Goal: Task Accomplishment & Management: Use online tool/utility

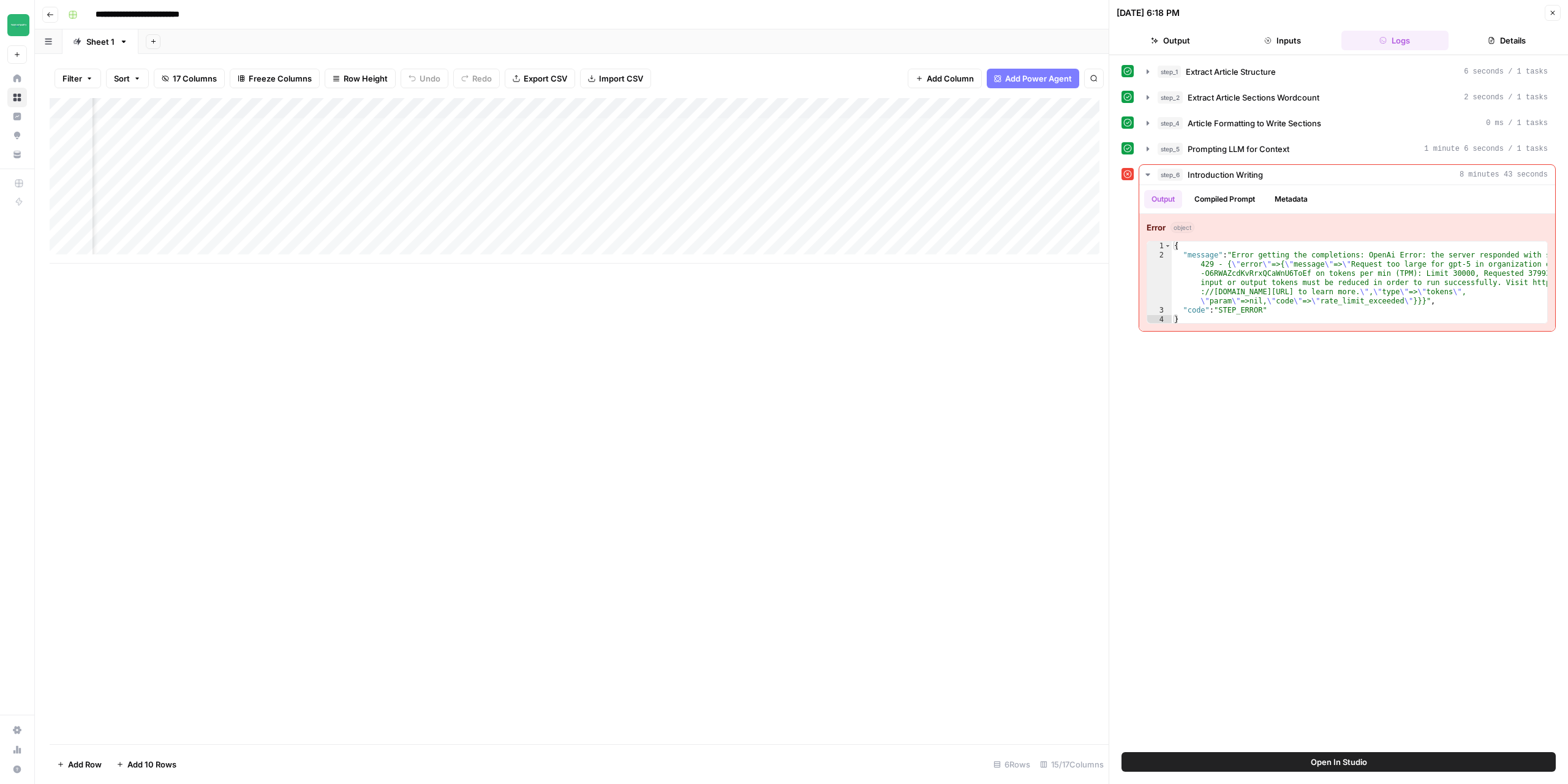
scroll to position [0, 1093]
click at [986, 111] on div "Add Column" at bounding box center [579, 181] width 1059 height 166
click at [968, 222] on span "Edit Workflow" at bounding box center [977, 228] width 107 height 13
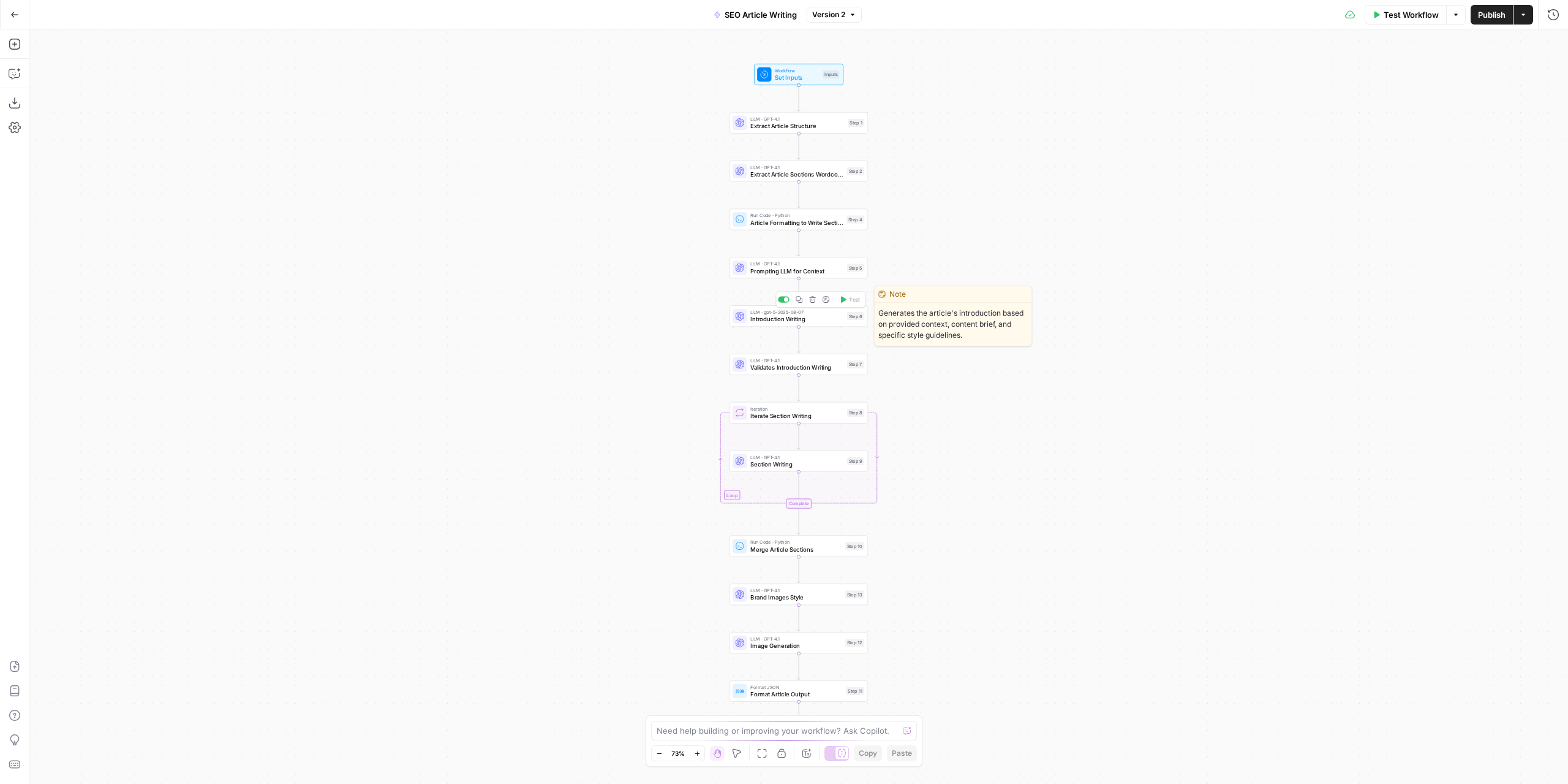
click at [809, 319] on span "Introduction Writing" at bounding box center [797, 319] width 93 height 9
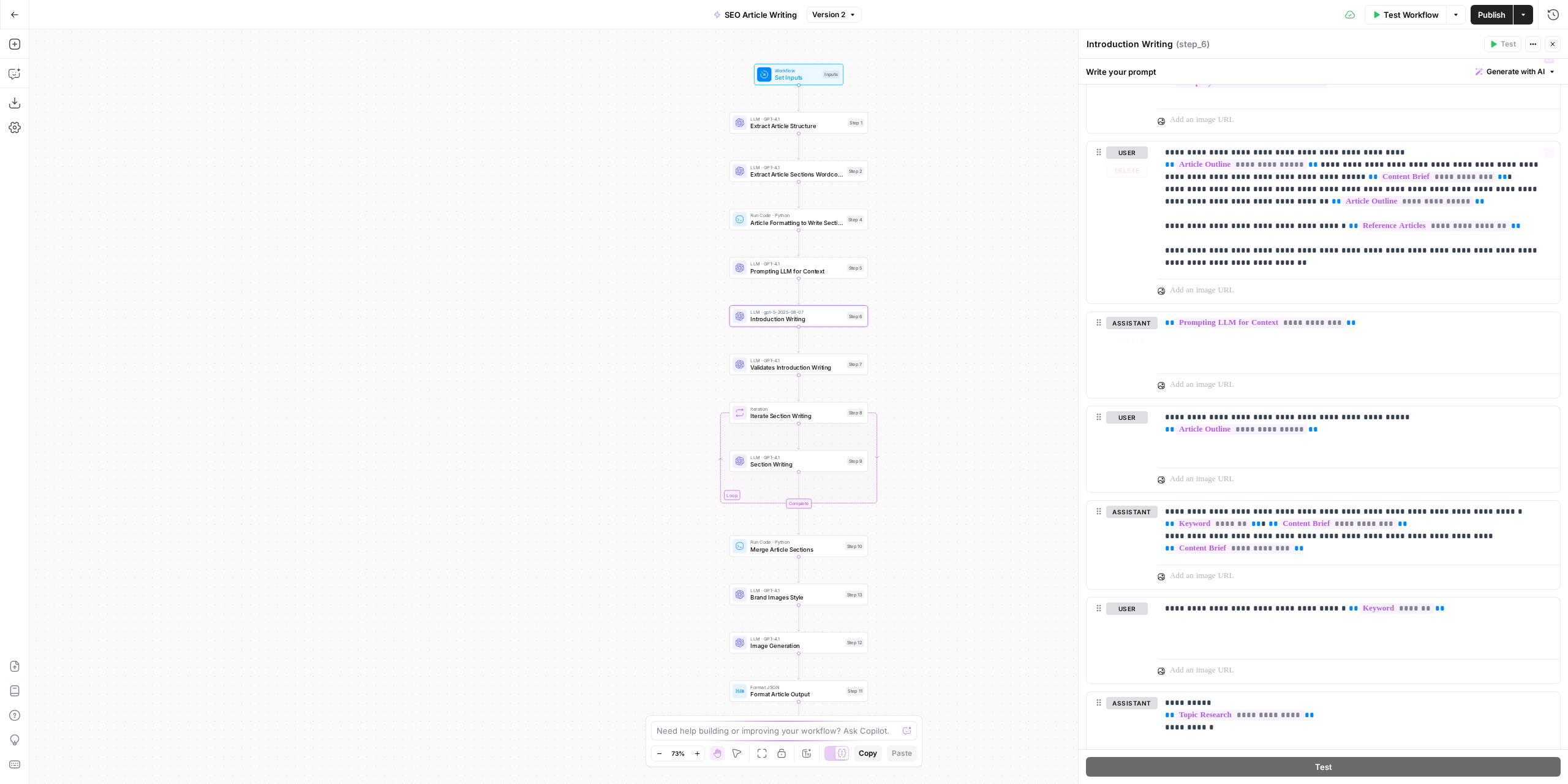
scroll to position [695, 0]
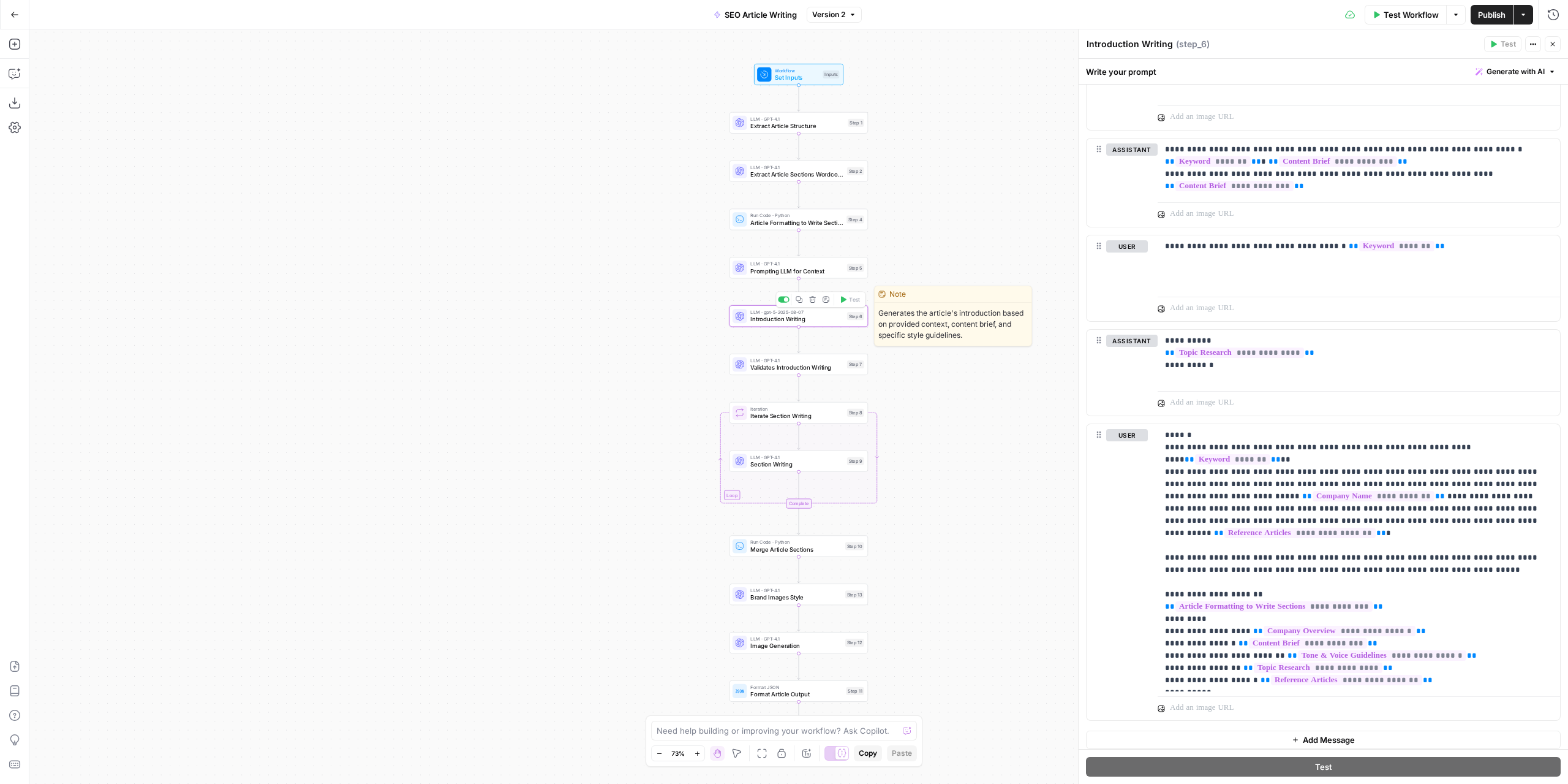
click at [826, 318] on span "Introduction Writing" at bounding box center [797, 319] width 93 height 9
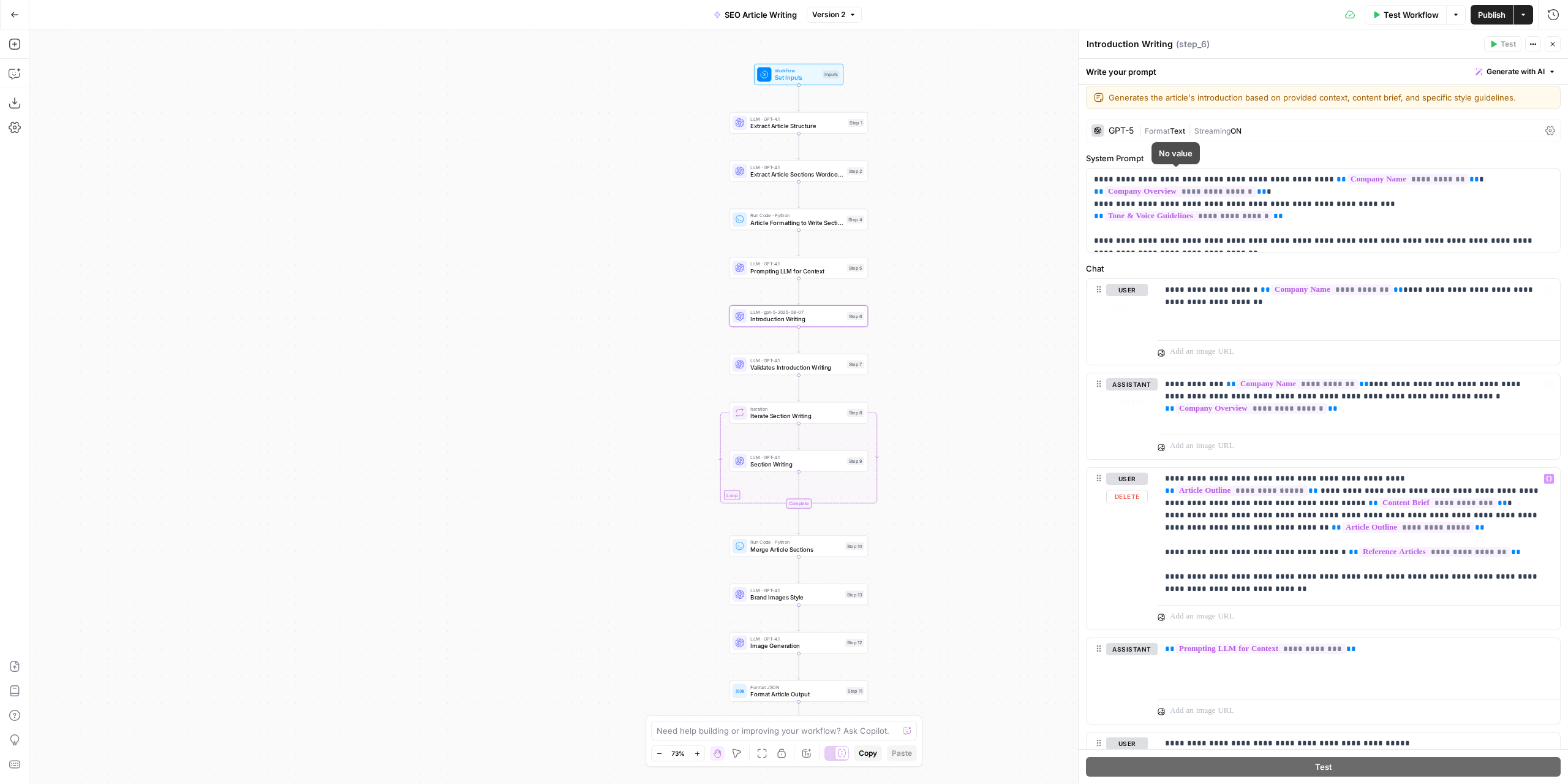
scroll to position [0, 0]
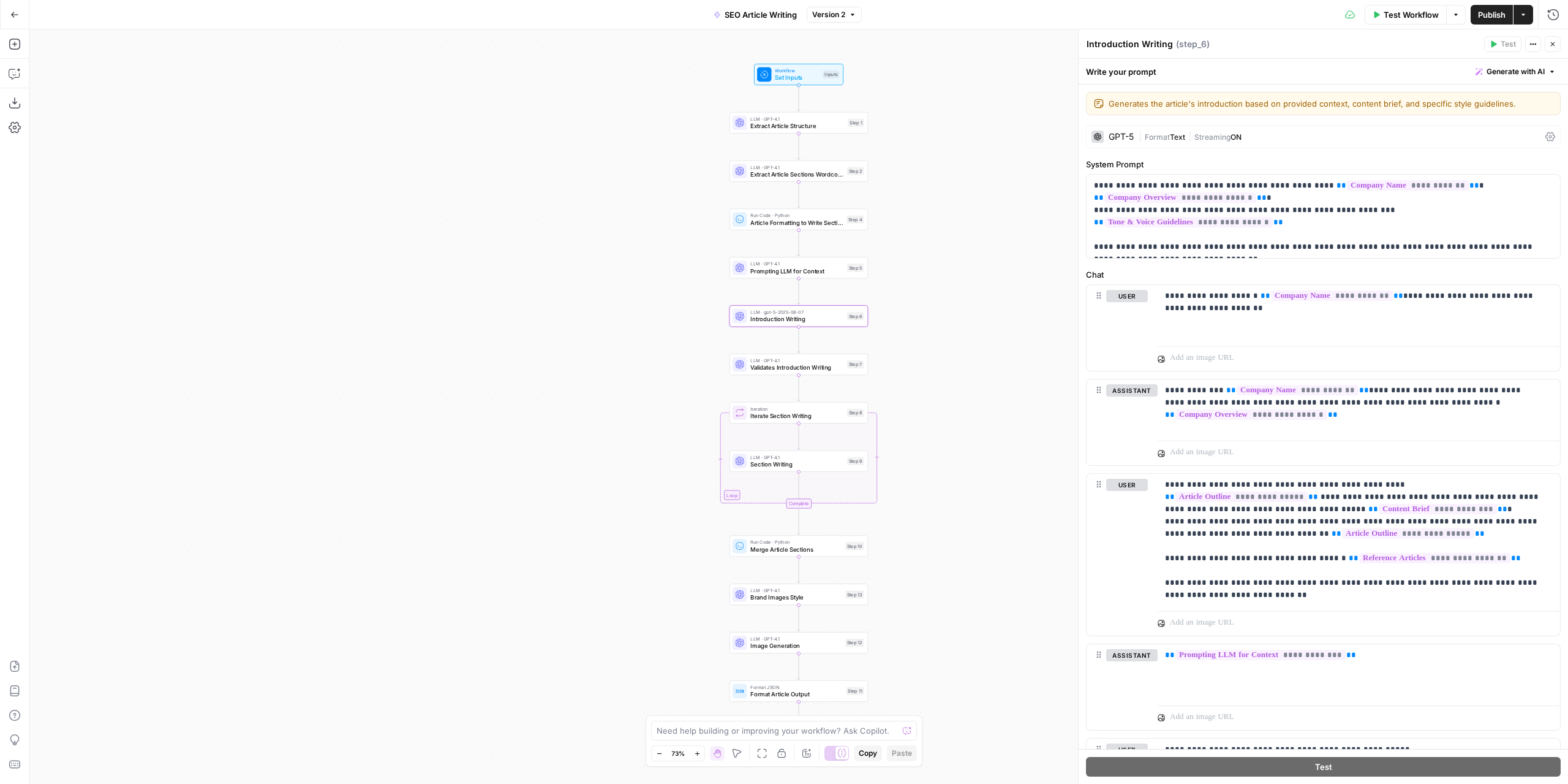
click at [1134, 128] on div "GPT-5 | Format Text | Streaming ON" at bounding box center [1322, 137] width 475 height 24
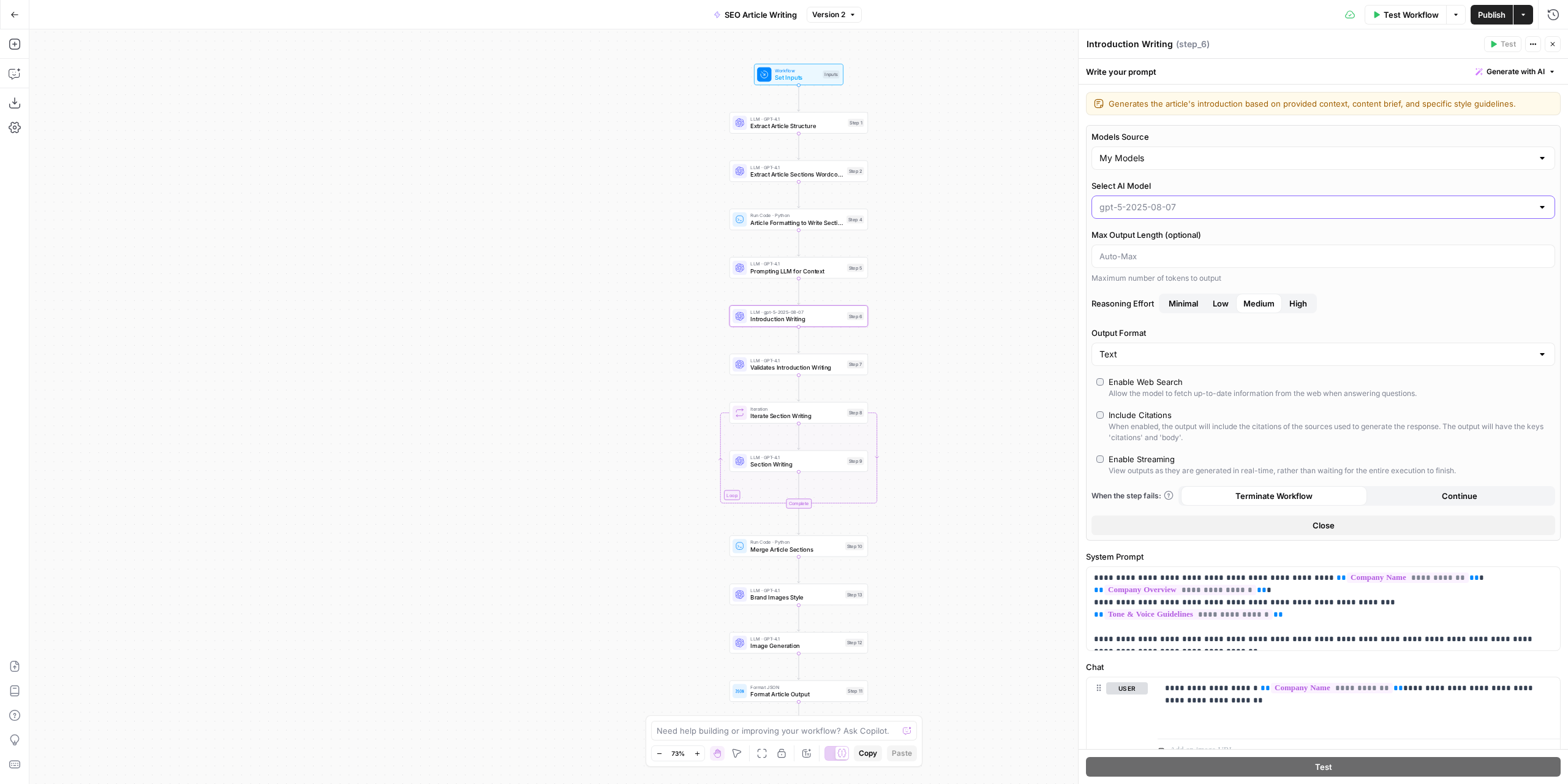
click at [1170, 202] on input "Select AI Model" at bounding box center [1316, 207] width 433 height 13
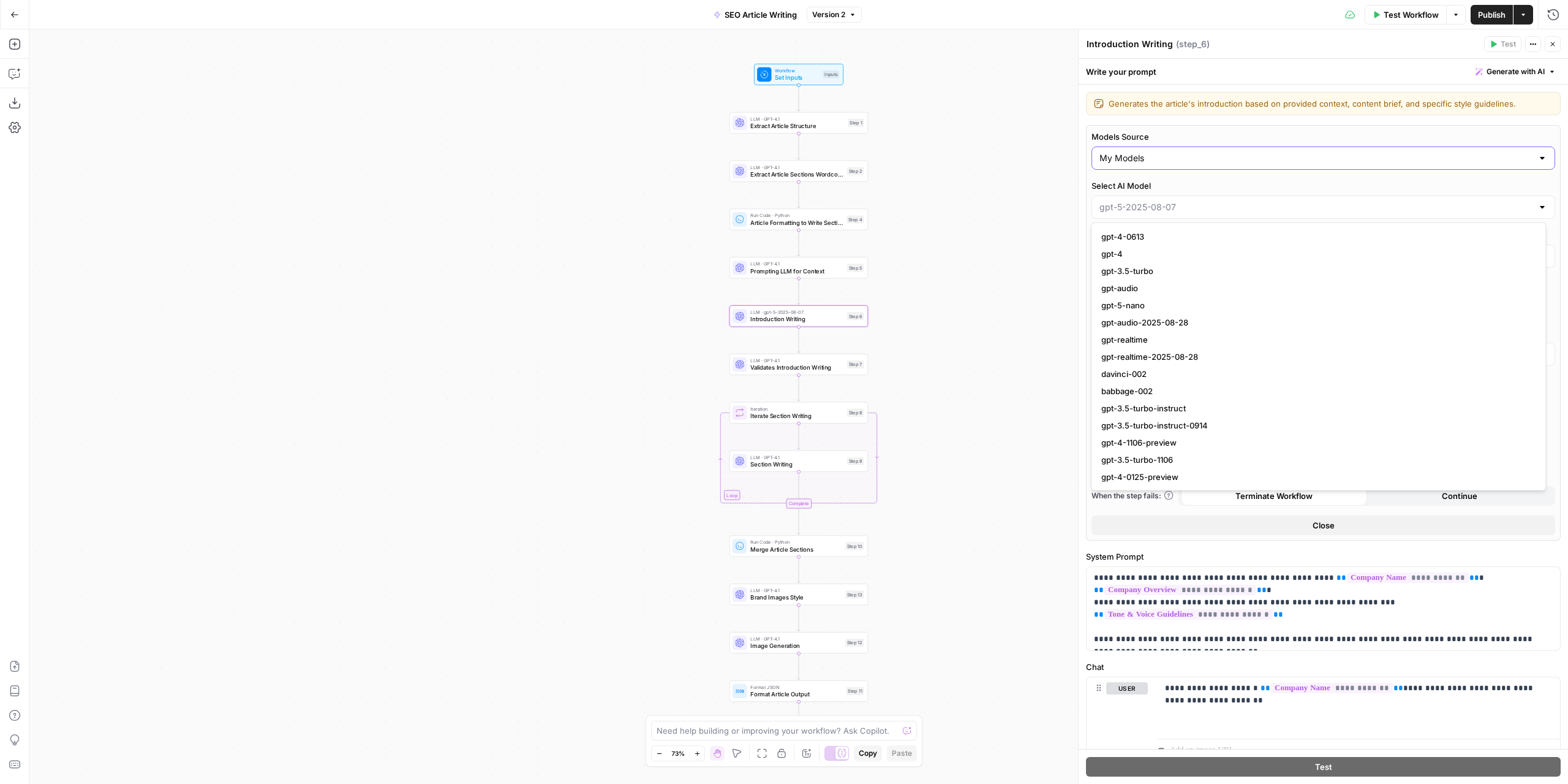
type input "gpt-5-2025-08-07"
click at [1156, 154] on input "Models Source" at bounding box center [1316, 159] width 433 height 13
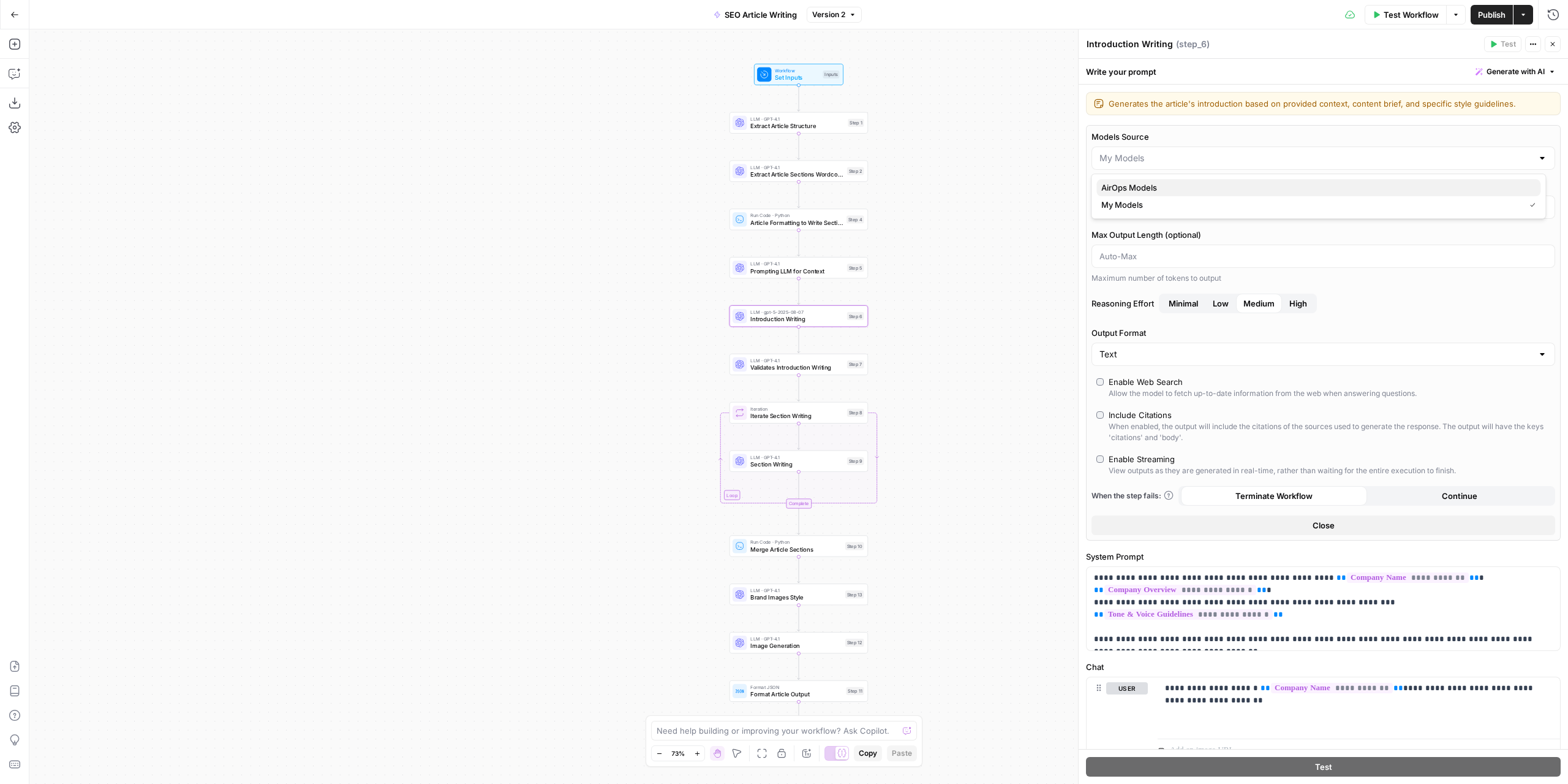
click at [1151, 191] on span "AirOps Models" at bounding box center [1315, 188] width 429 height 13
type input "AirOps Models"
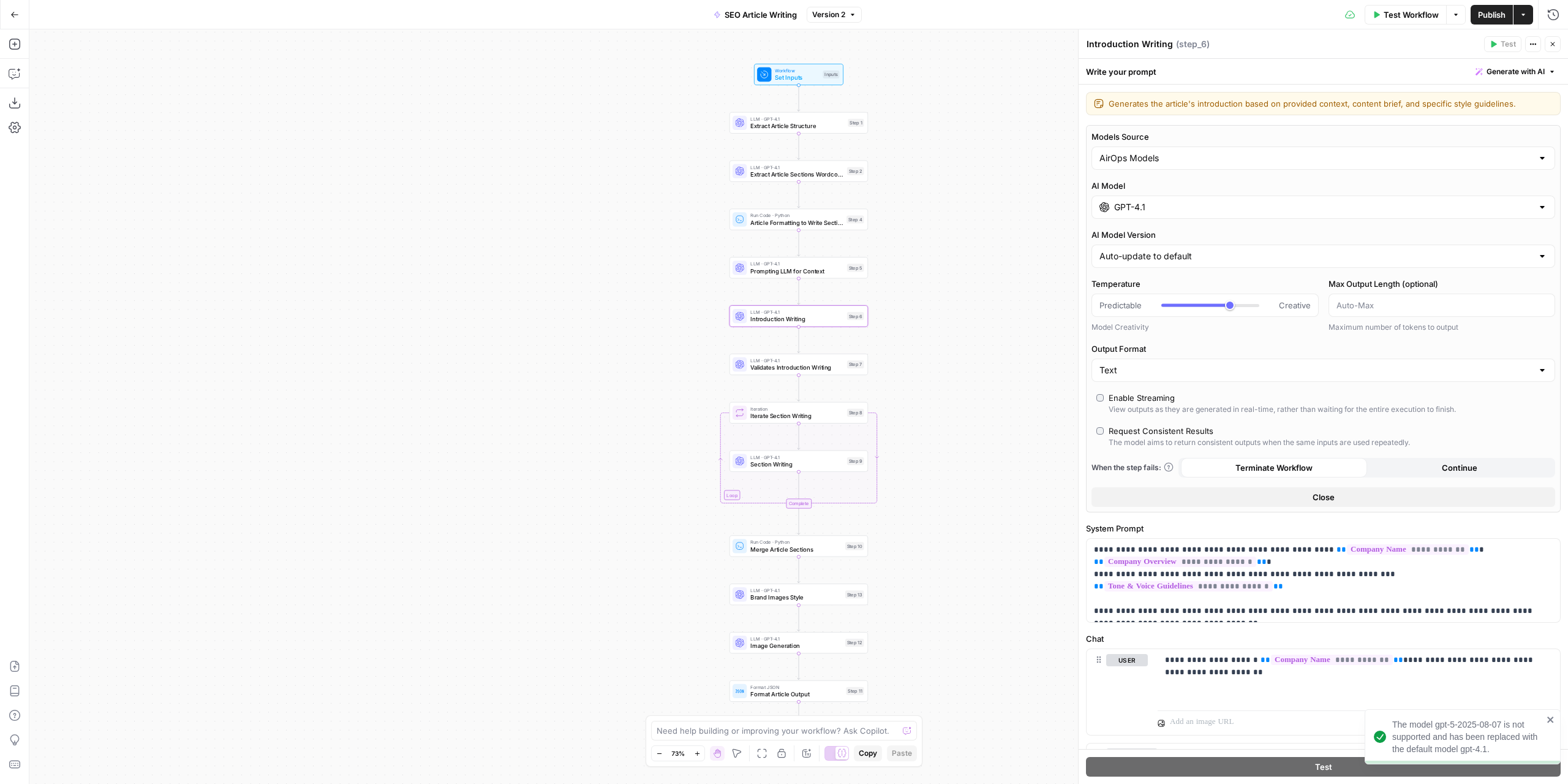
click at [1144, 205] on input "GPT-4.1" at bounding box center [1322, 207] width 418 height 13
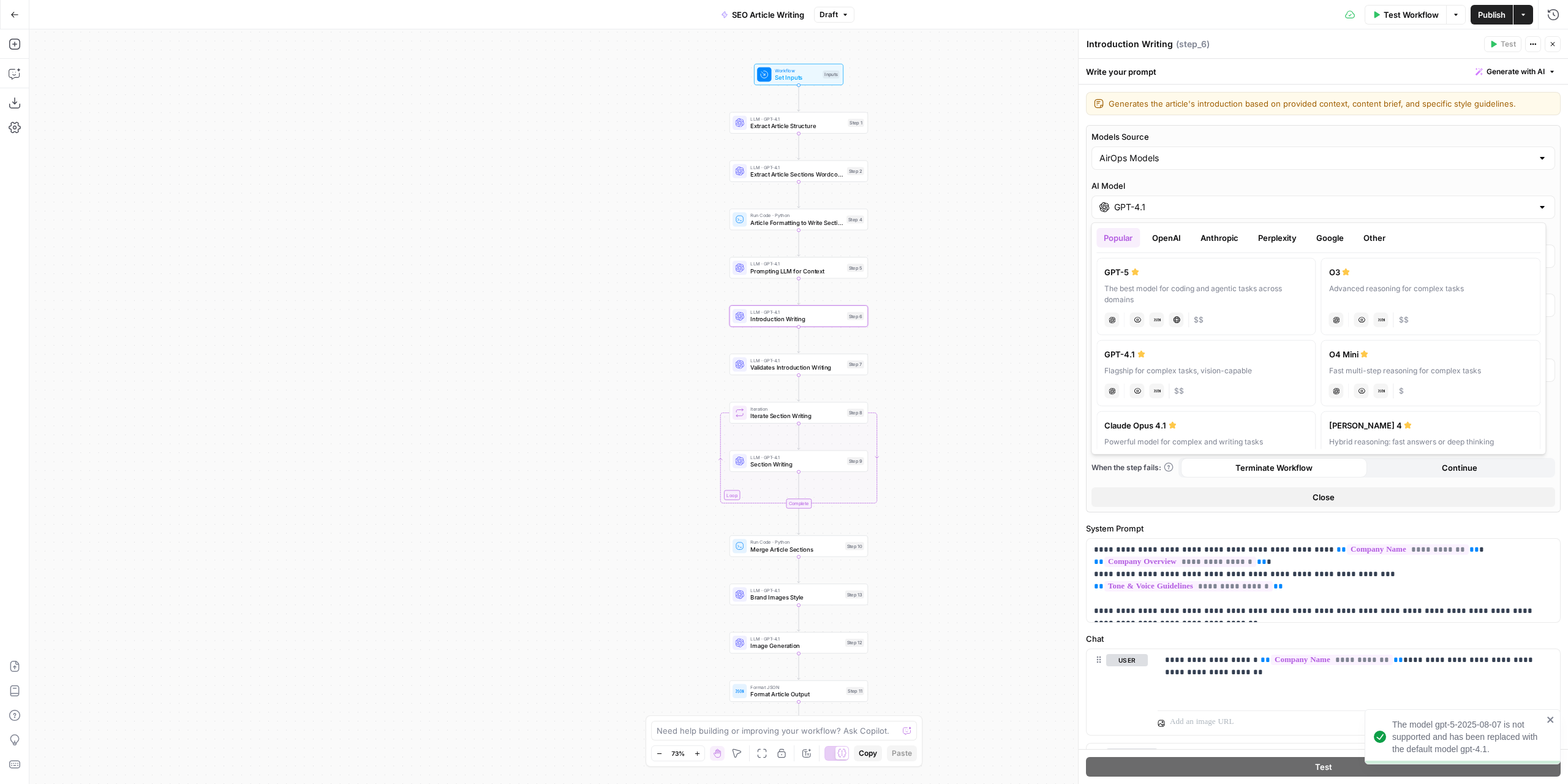
click at [1326, 236] on button "Google" at bounding box center [1330, 237] width 42 height 20
click at [1177, 278] on label "Gemini 2.5 Pro Advanced reasoning for complex tasks gemini JSON Mode Live Web R…" at bounding box center [1206, 291] width 220 height 66
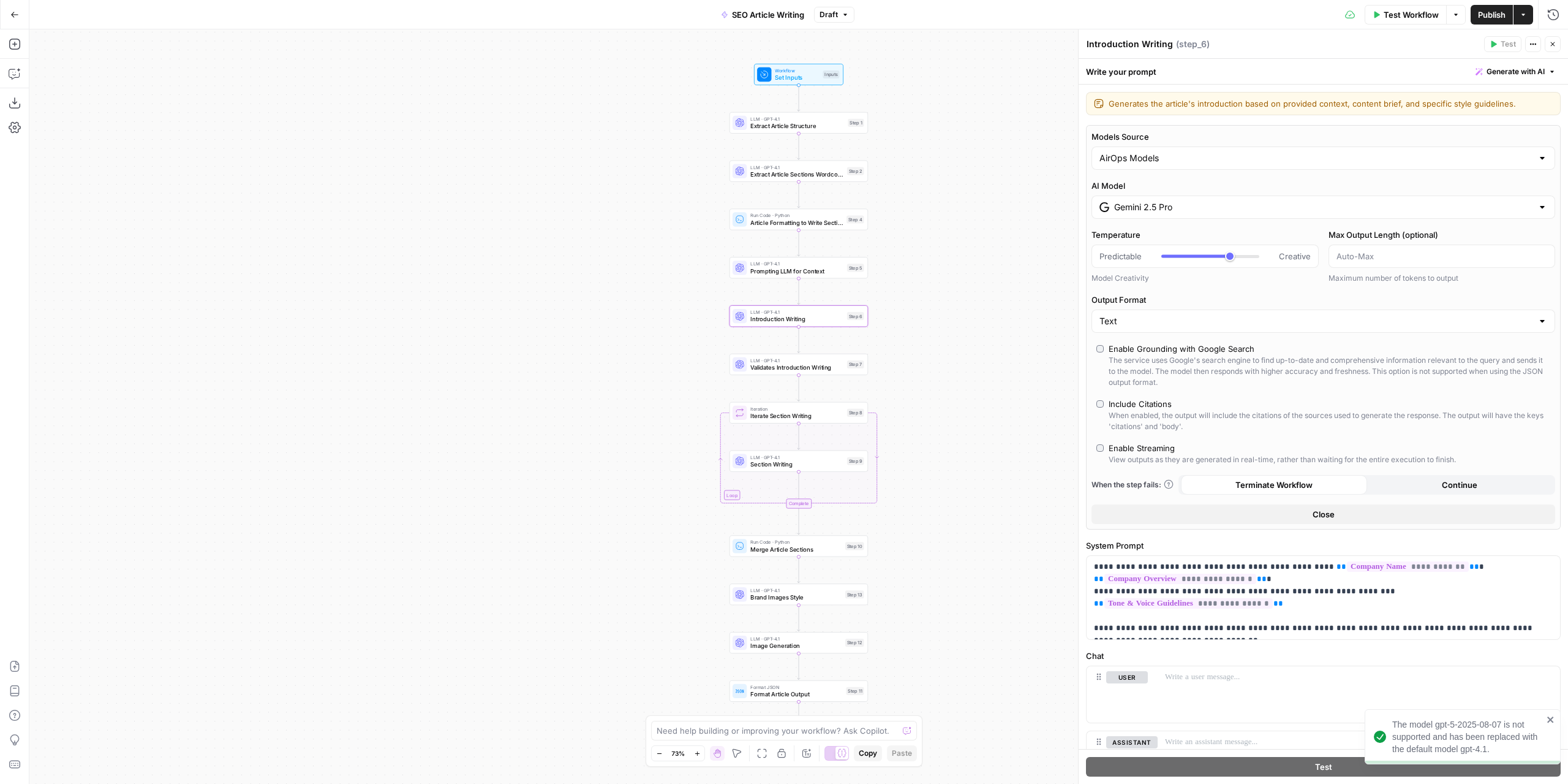
type input "Gemini 2.5 Pro"
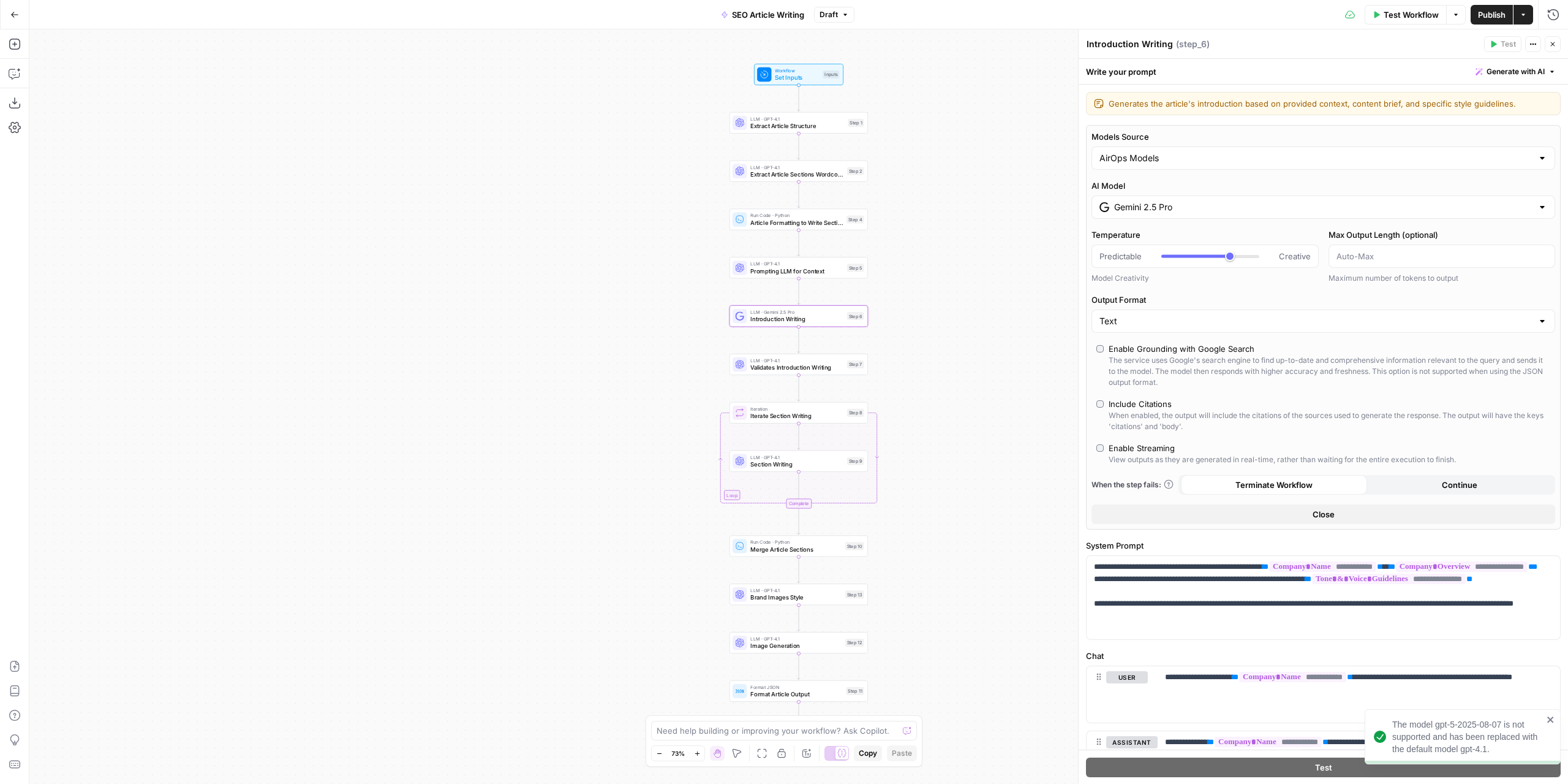
click at [1493, 9] on span "Publish" at bounding box center [1491, 15] width 27 height 13
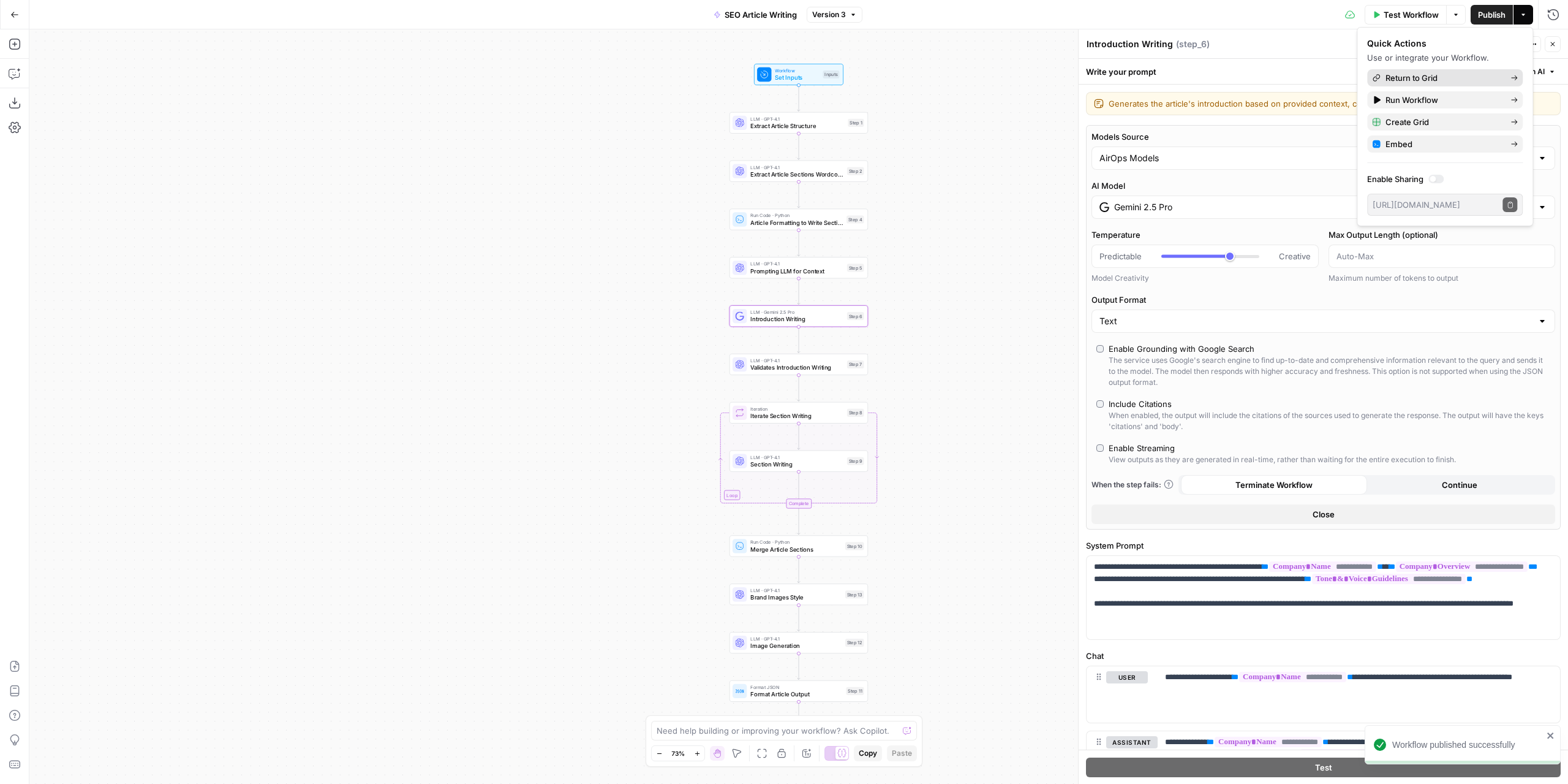
click at [1413, 71] on span "Return to Grid" at bounding box center [1442, 78] width 115 height 13
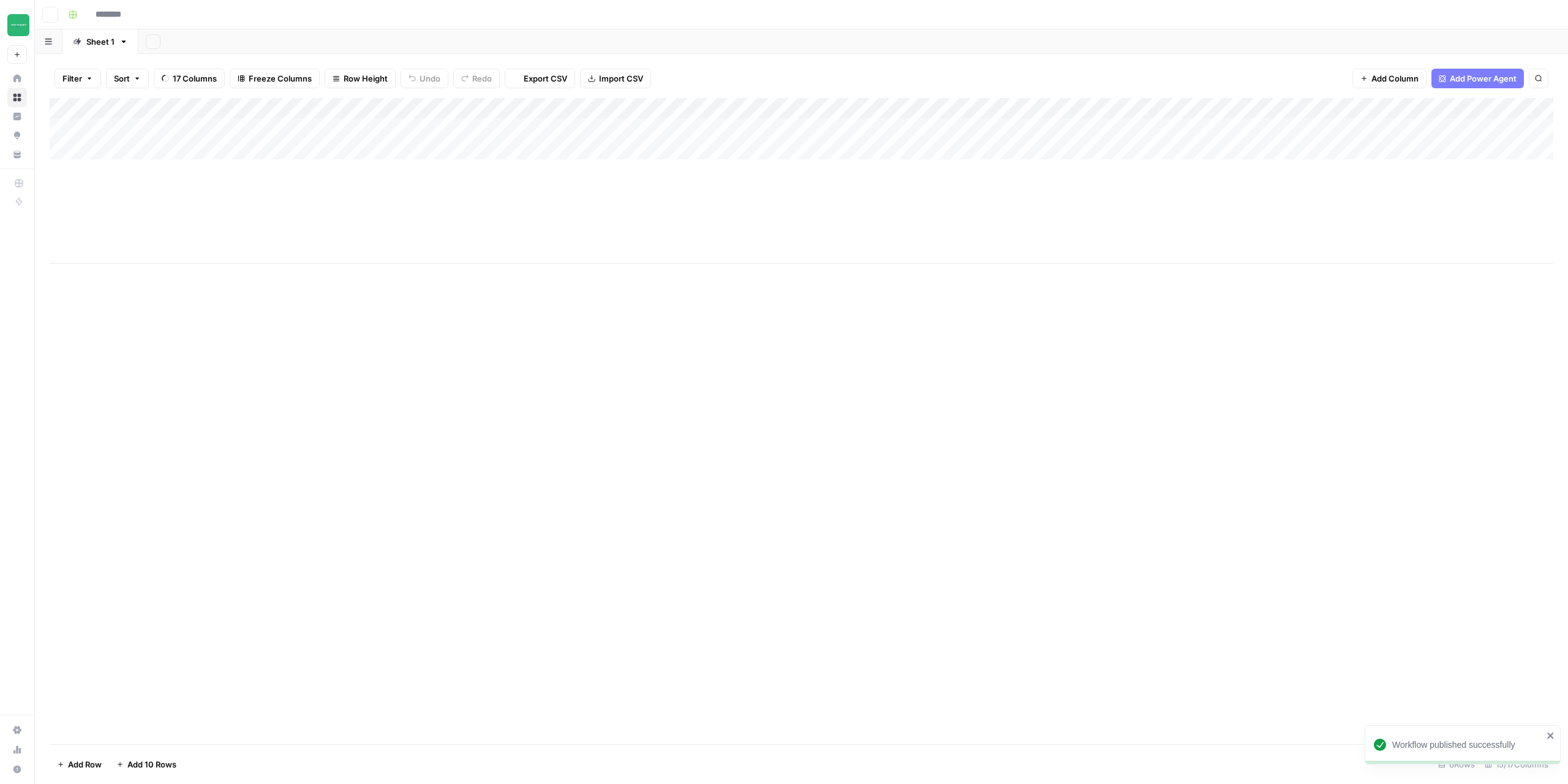
type input "**********"
click at [1461, 129] on div "Add Column" at bounding box center [801, 181] width 1504 height 166
click at [1450, 128] on div "Add Column" at bounding box center [801, 181] width 1504 height 166
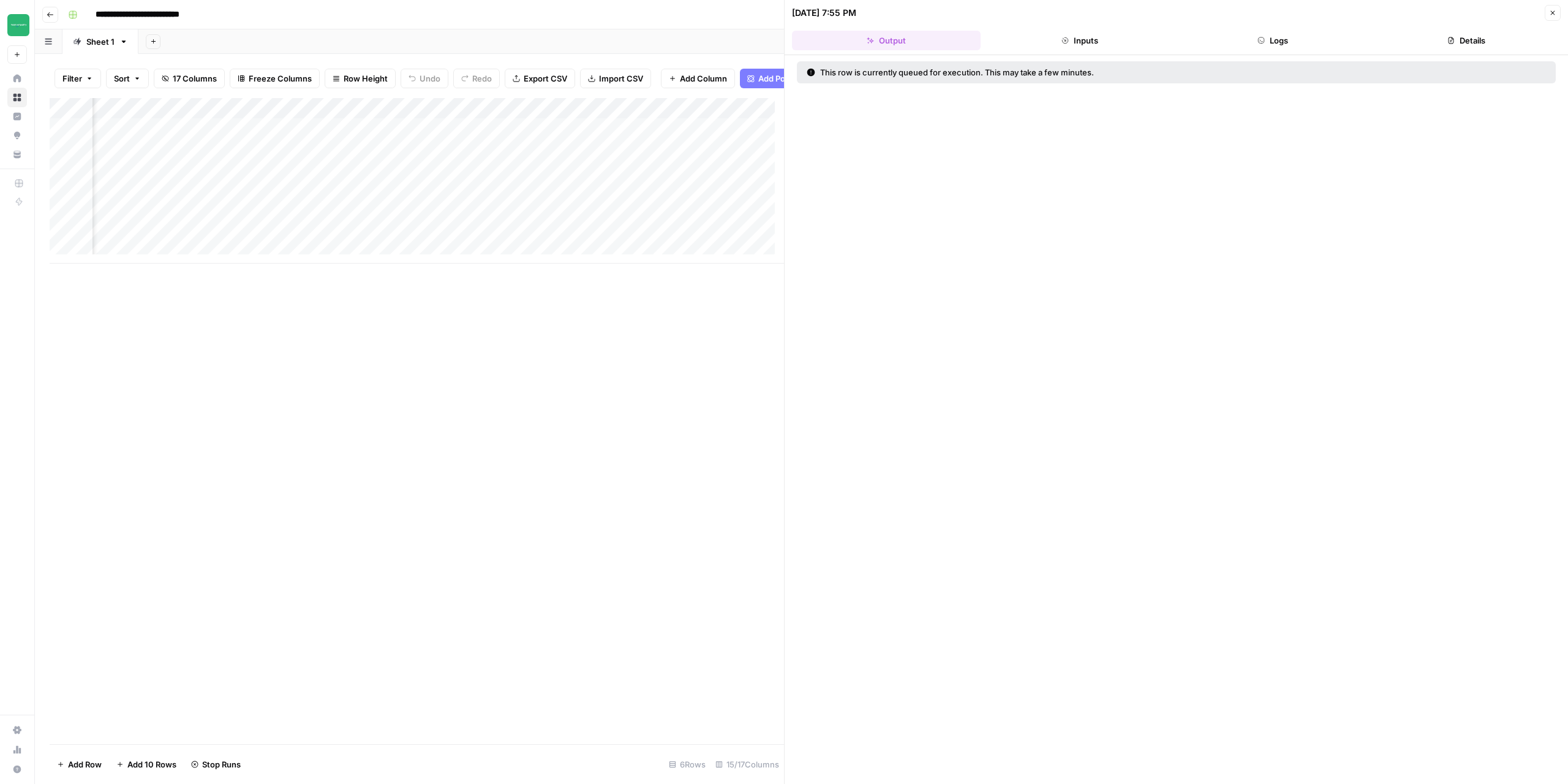
click at [1290, 46] on button "Logs" at bounding box center [1273, 40] width 189 height 20
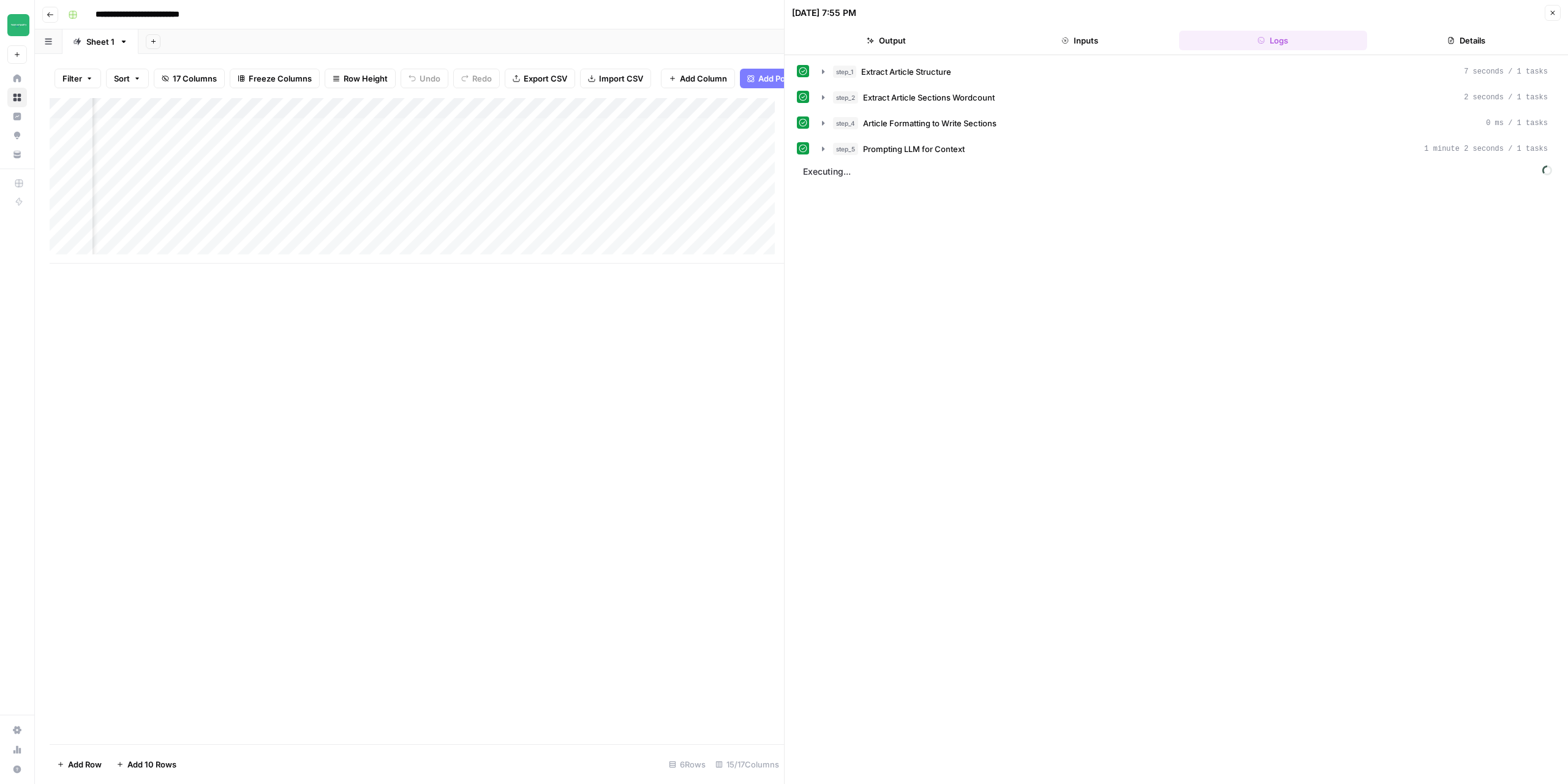
click at [909, 37] on button "Output" at bounding box center [886, 40] width 189 height 20
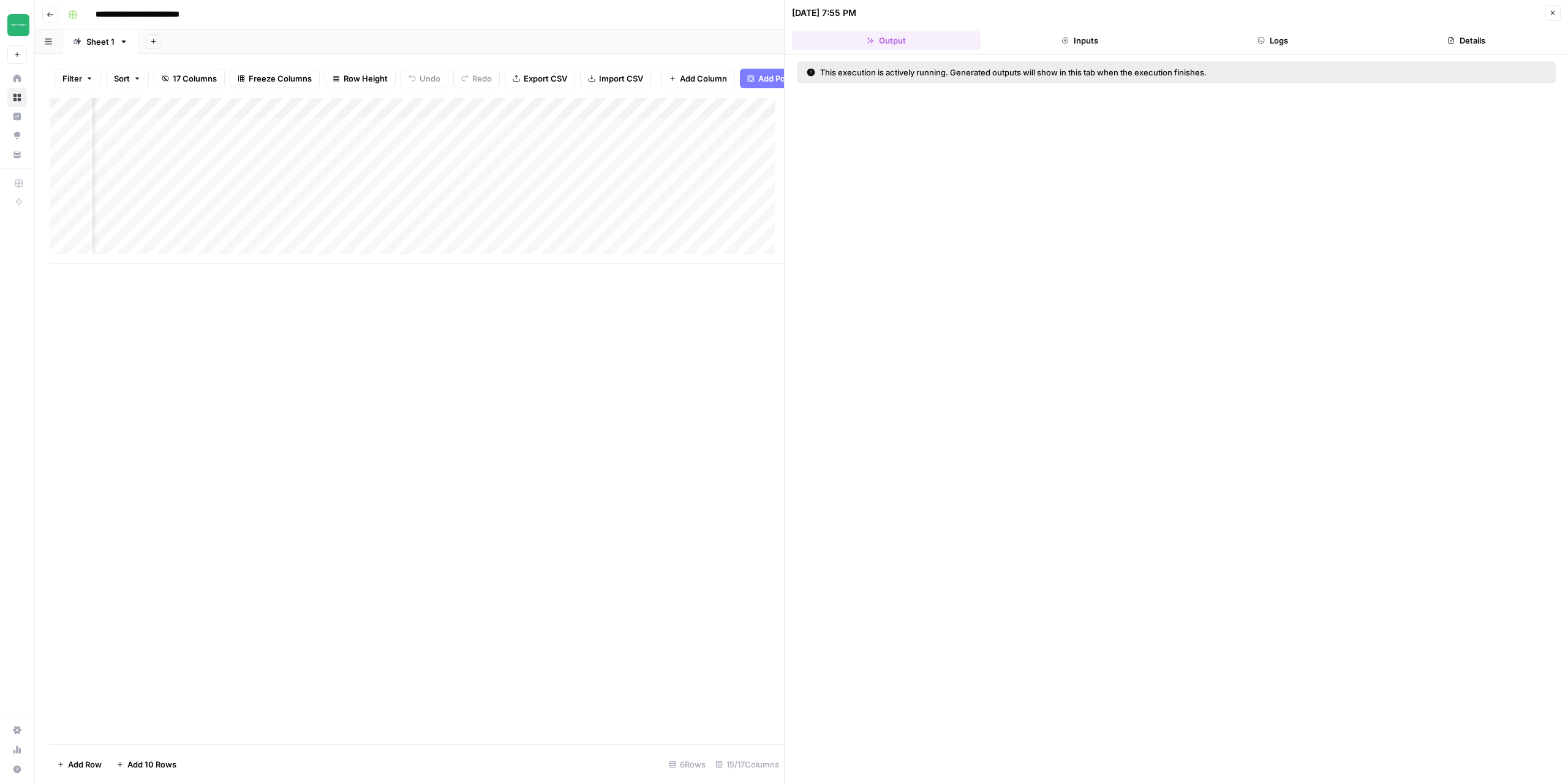
click at [1235, 34] on button "Logs" at bounding box center [1273, 40] width 189 height 20
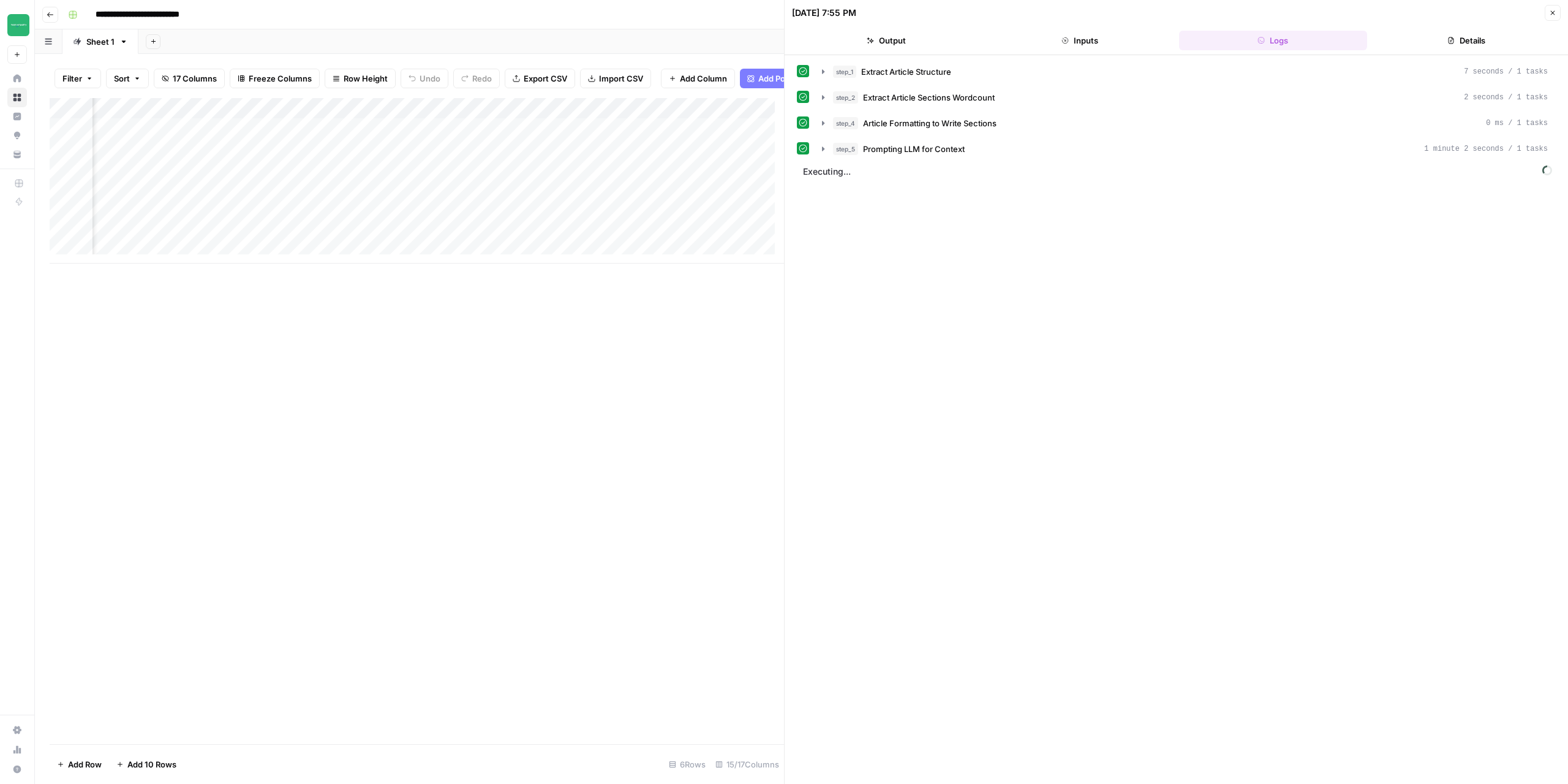
scroll to position [0, 1417]
click at [826, 170] on icon "button" at bounding box center [823, 174] width 9 height 9
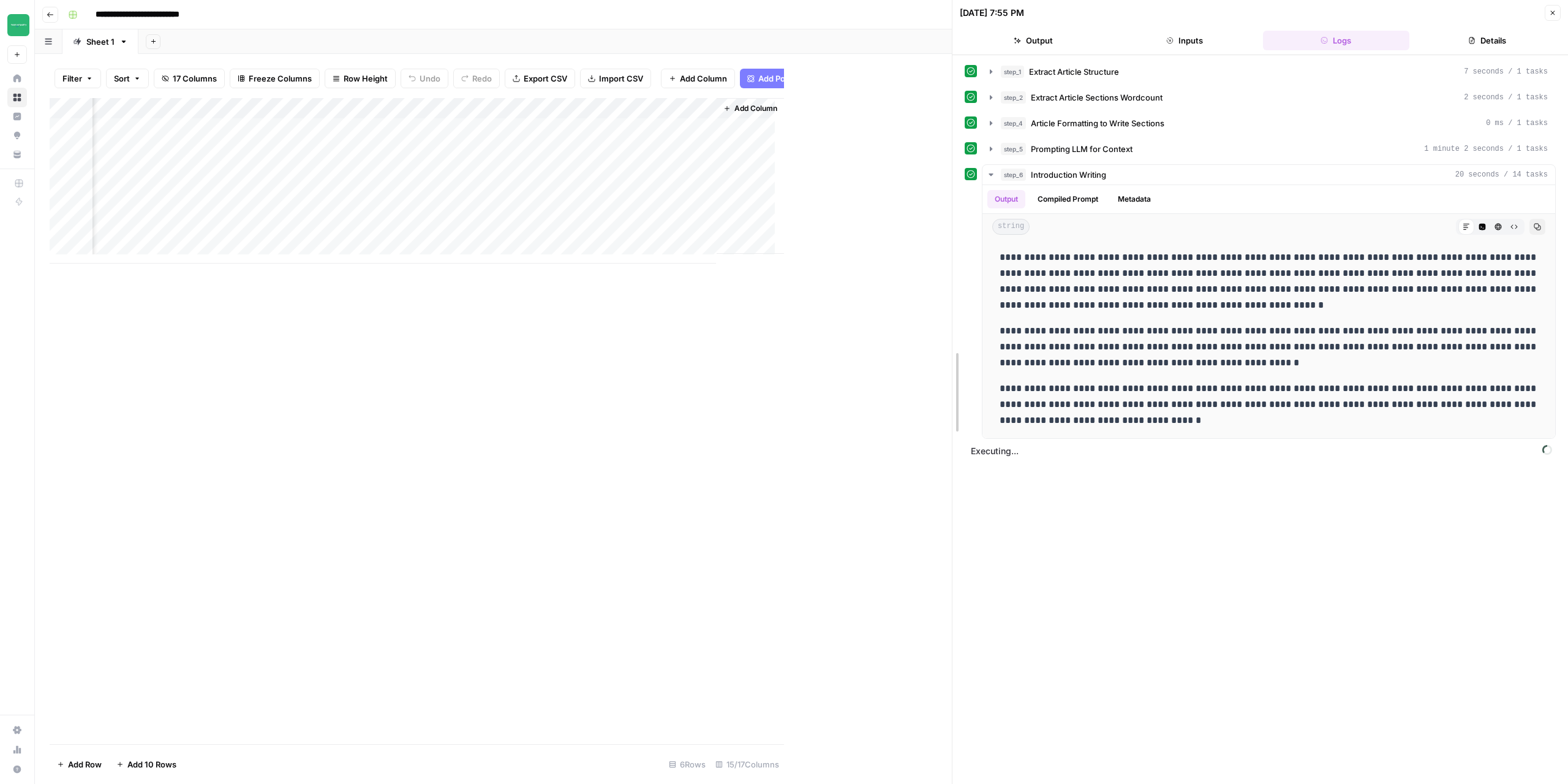
drag, startPoint x: 783, startPoint y: 247, endPoint x: 951, endPoint y: 272, distance: 169.8
click at [951, 272] on div at bounding box center [952, 392] width 13 height 784
click at [991, 174] on icon "button" at bounding box center [991, 174] width 9 height 9
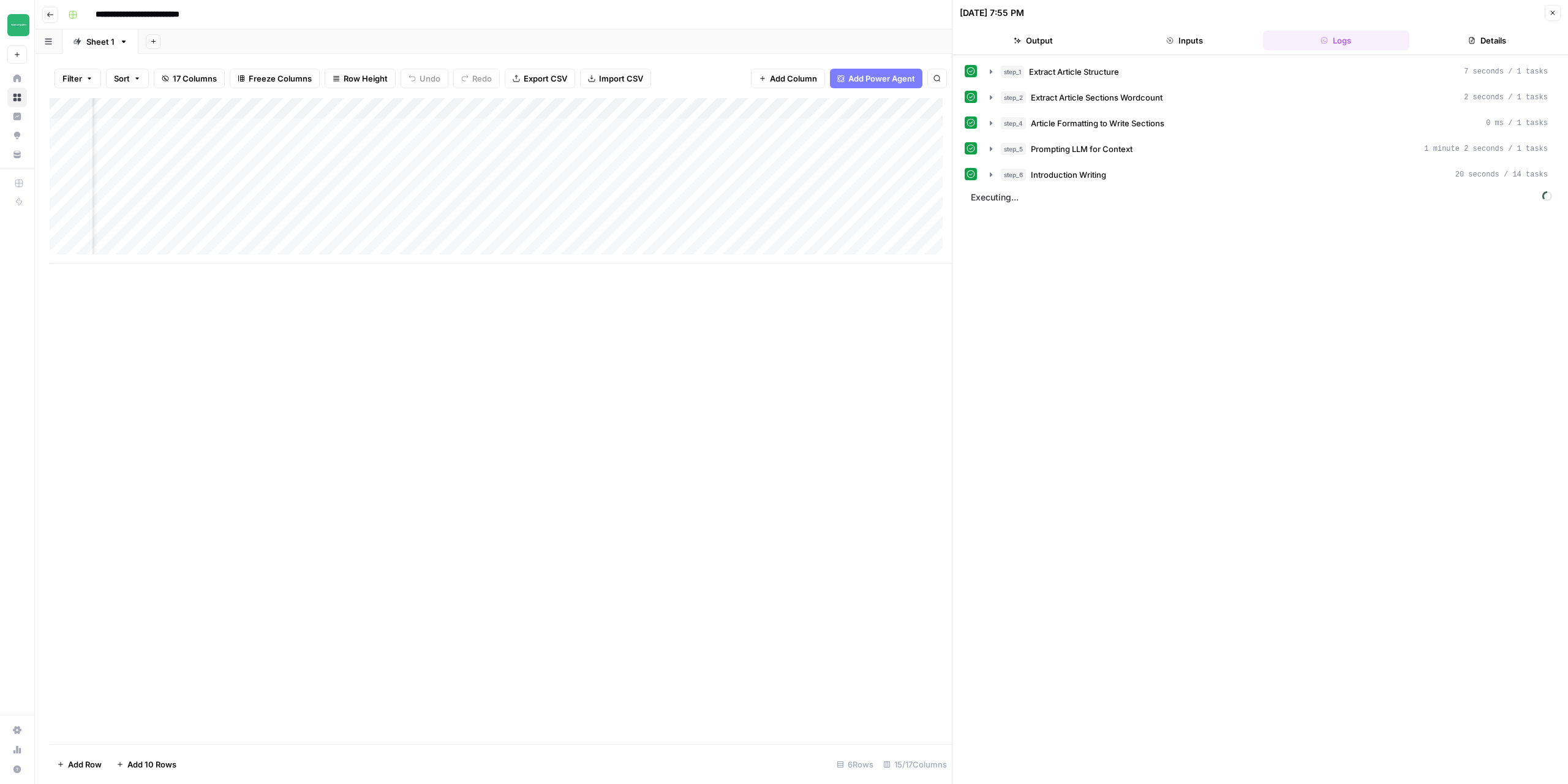
scroll to position [0, 1250]
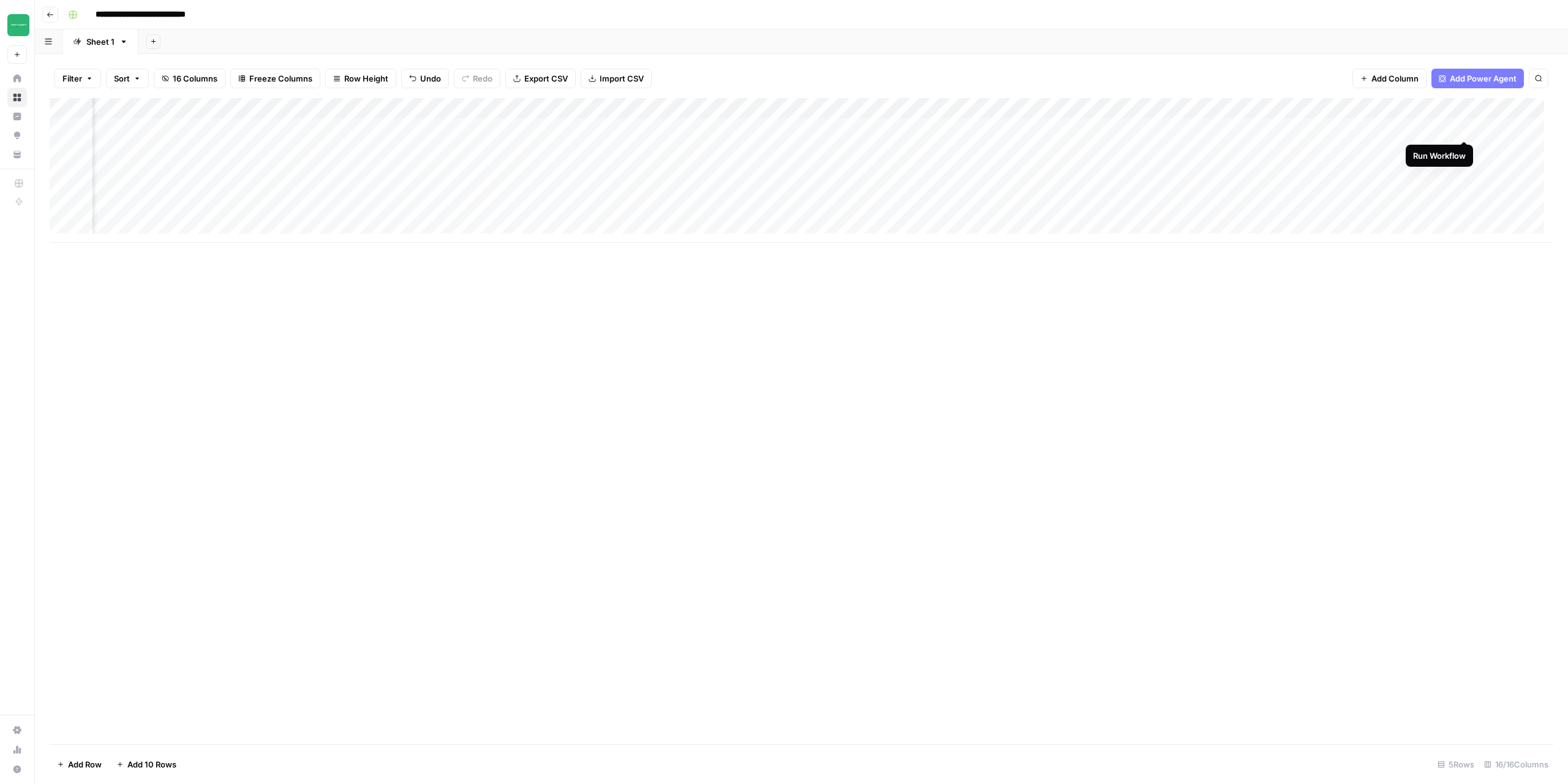
scroll to position [0, 538]
click at [1453, 128] on div "Add Column" at bounding box center [801, 170] width 1504 height 144
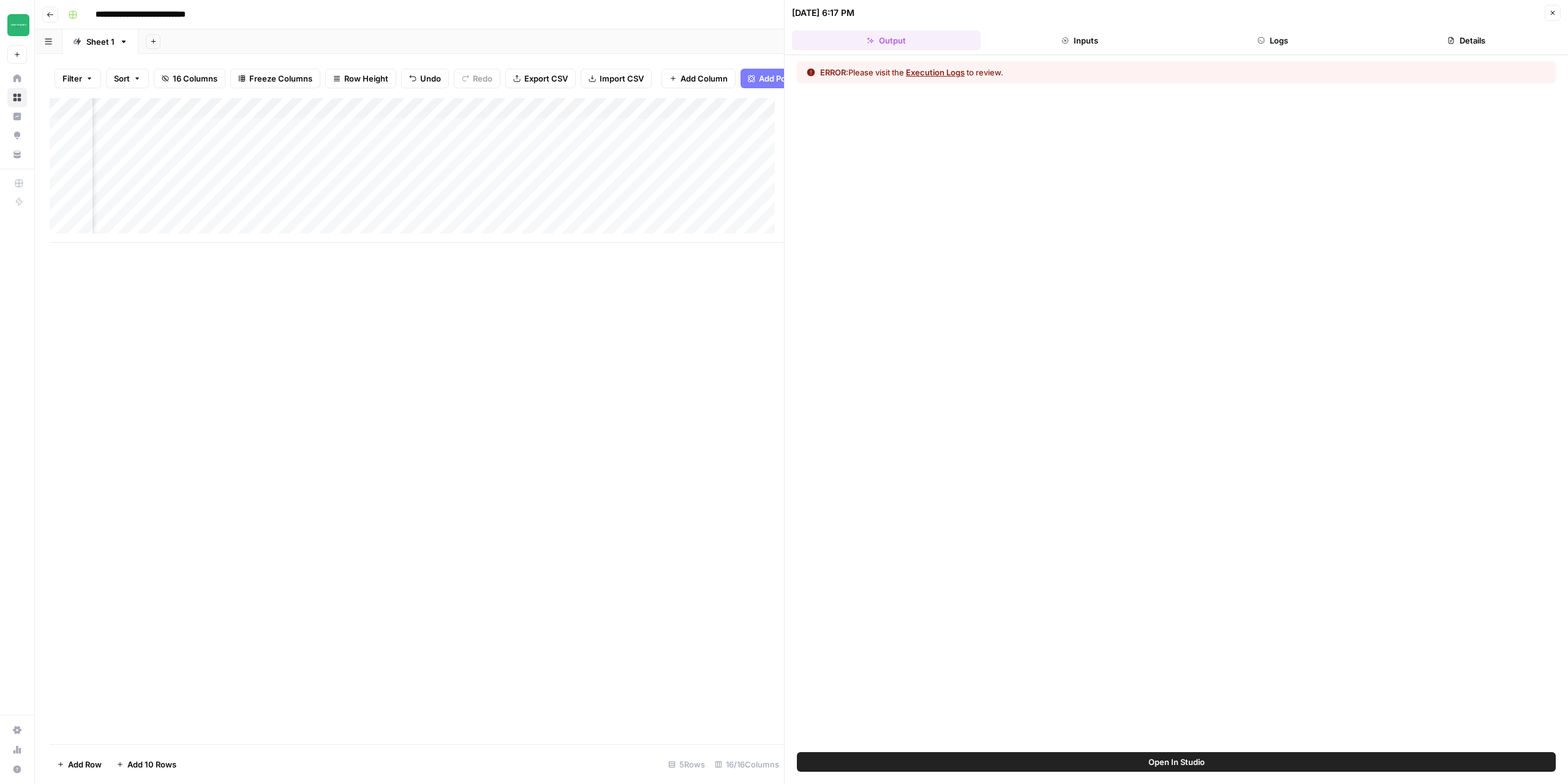
click at [1321, 41] on button "Logs" at bounding box center [1273, 40] width 189 height 20
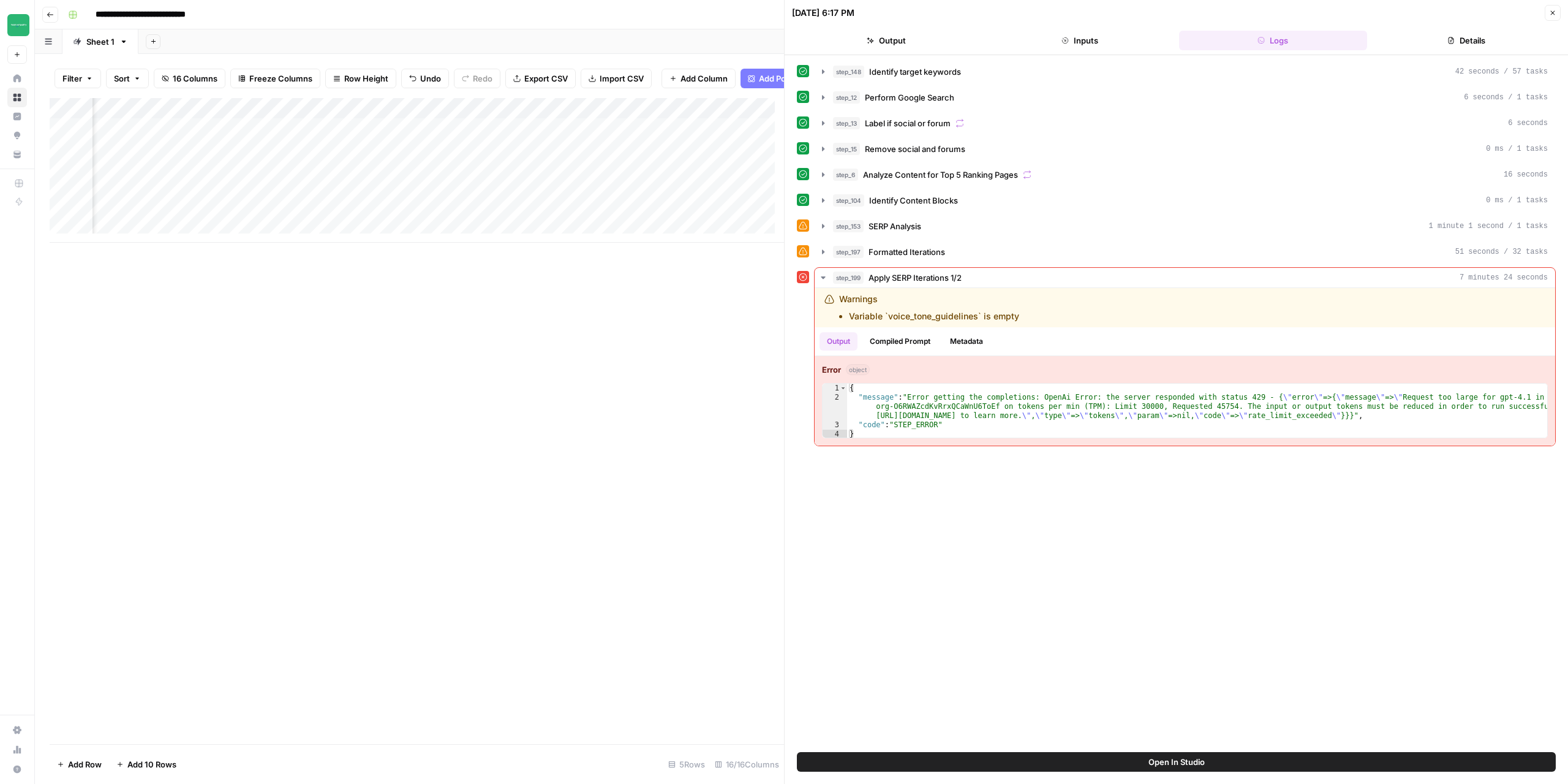
click at [1547, 12] on button "Close" at bounding box center [1552, 13] width 16 height 16
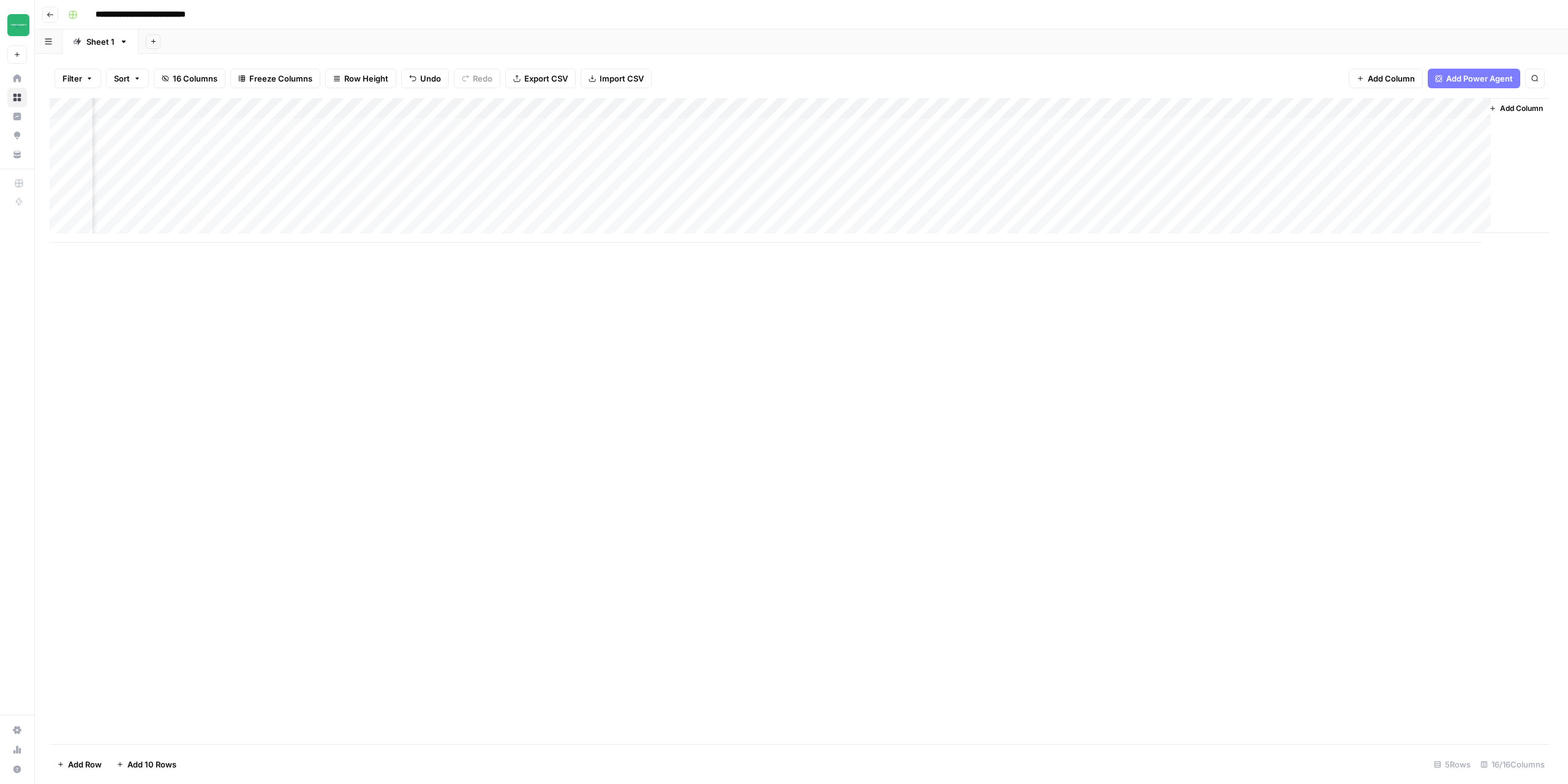
scroll to position [0, 524]
click at [1467, 127] on div "Add Column" at bounding box center [801, 170] width 1504 height 144
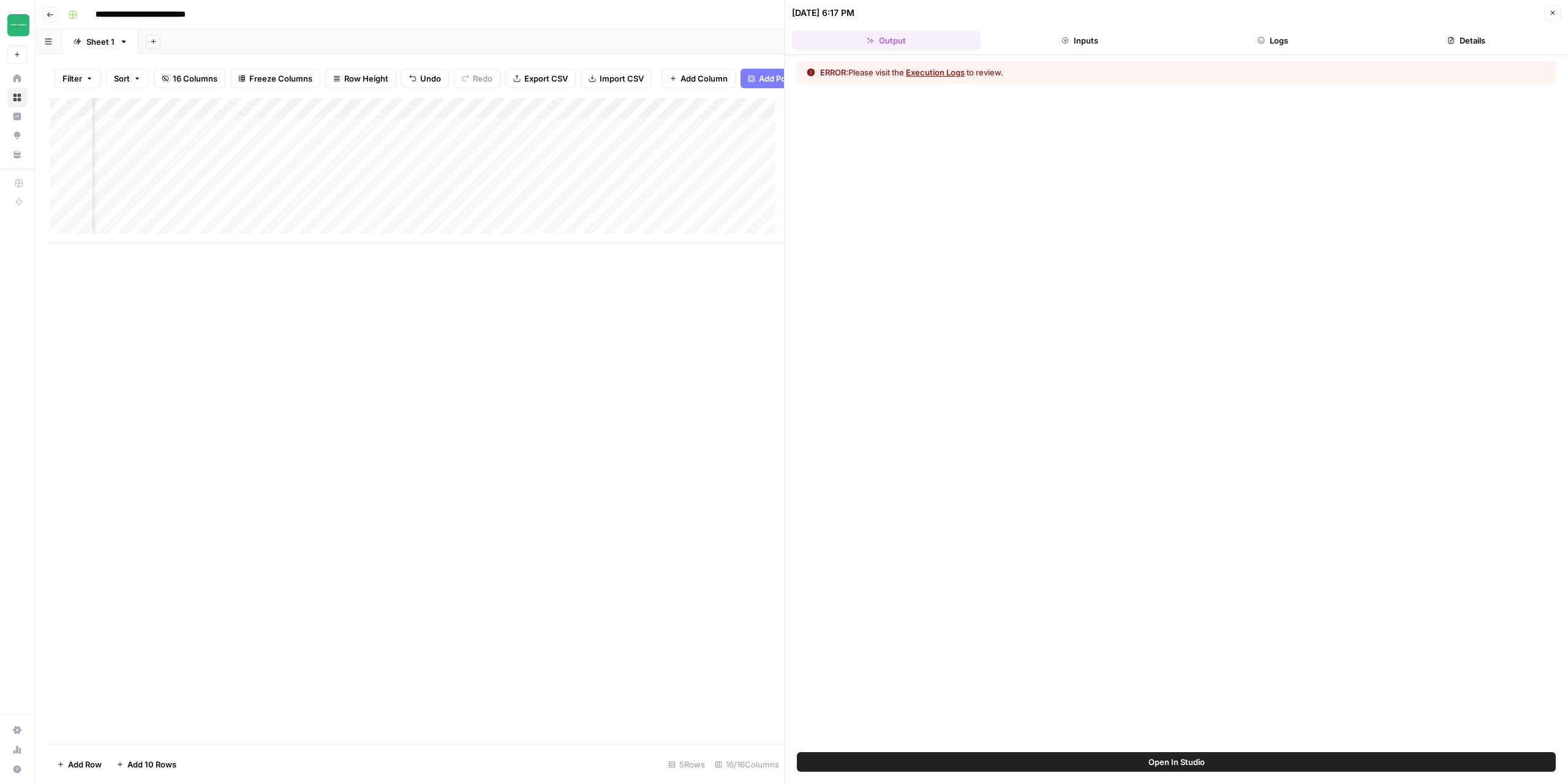
click at [1270, 40] on button "Logs" at bounding box center [1273, 40] width 189 height 20
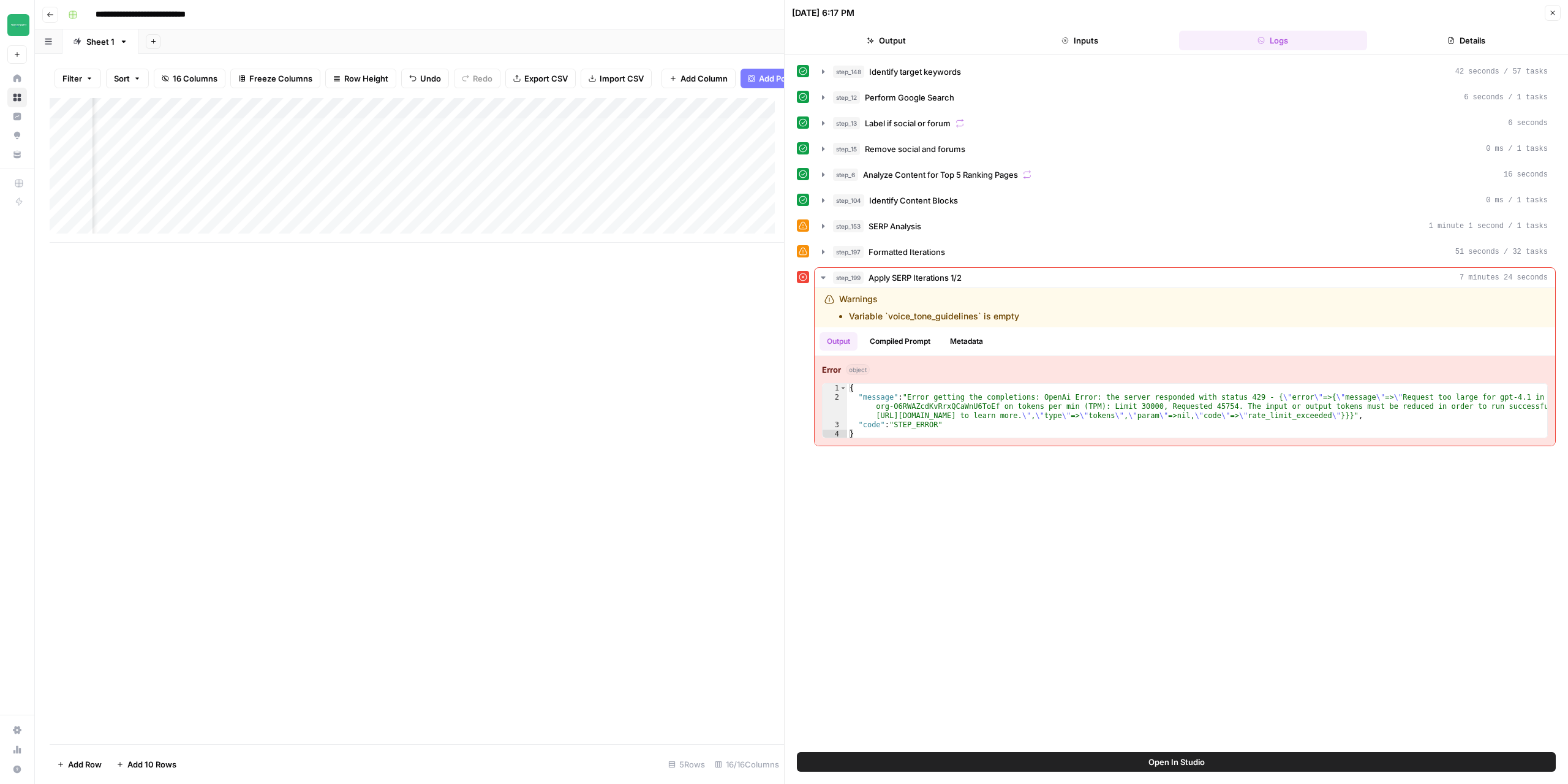
scroll to position [0, 1308]
click at [650, 111] on div "Add Column" at bounding box center [417, 170] width 734 height 144
click at [674, 234] on span "Edit Workflow" at bounding box center [669, 238] width 107 height 13
type textarea "**********"
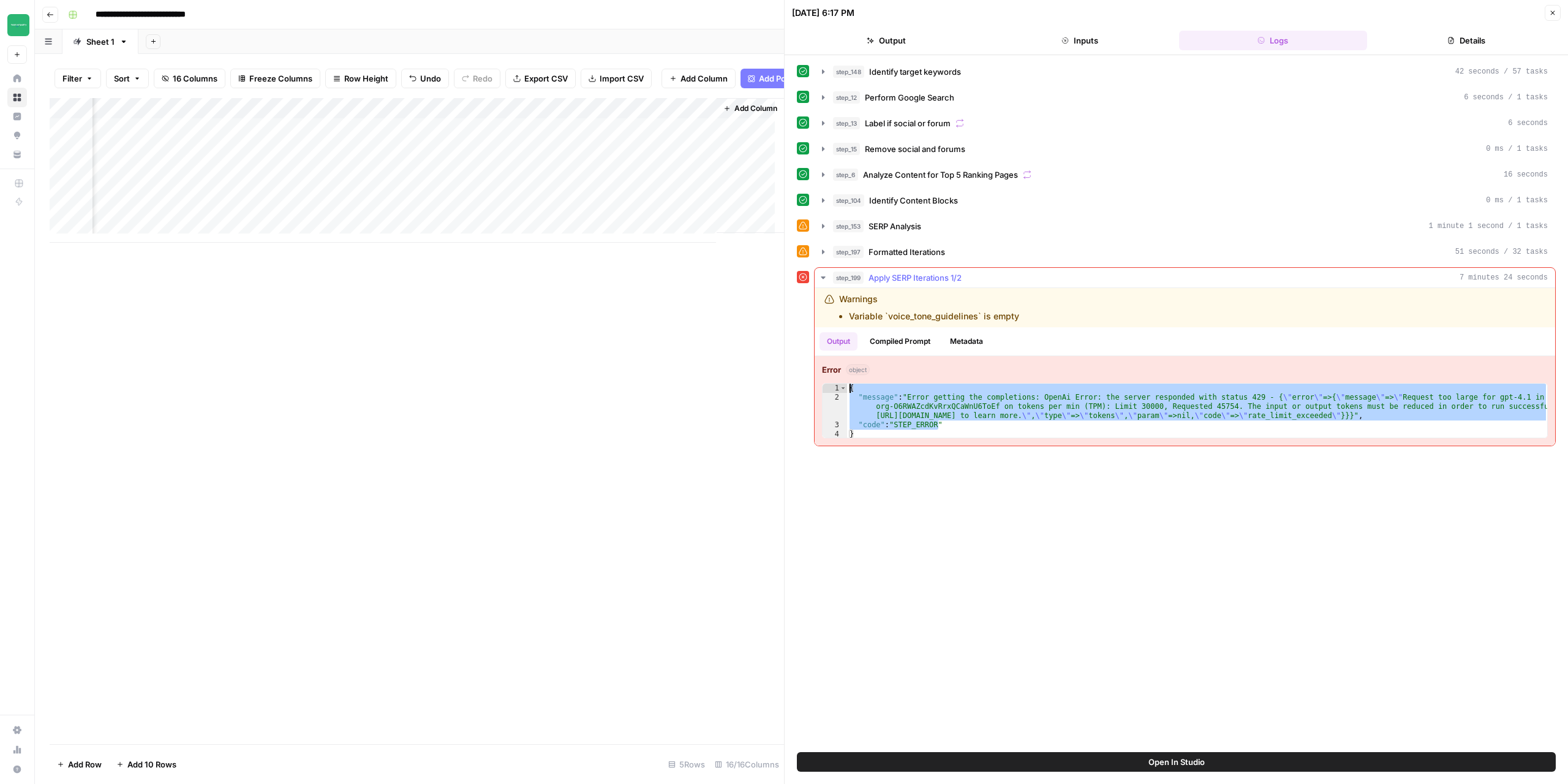
drag, startPoint x: 957, startPoint y: 418, endPoint x: 850, endPoint y: 379, distance: 113.9
click at [850, 384] on div "{ "message" : "Error getting the completions: OpenAi Error: the server responde…" at bounding box center [1198, 421] width 701 height 74
click at [957, 413] on div "{ "message" : "Error getting the completions: OpenAi Error: the server responde…" at bounding box center [1197, 410] width 700 height 54
type textarea "**********"
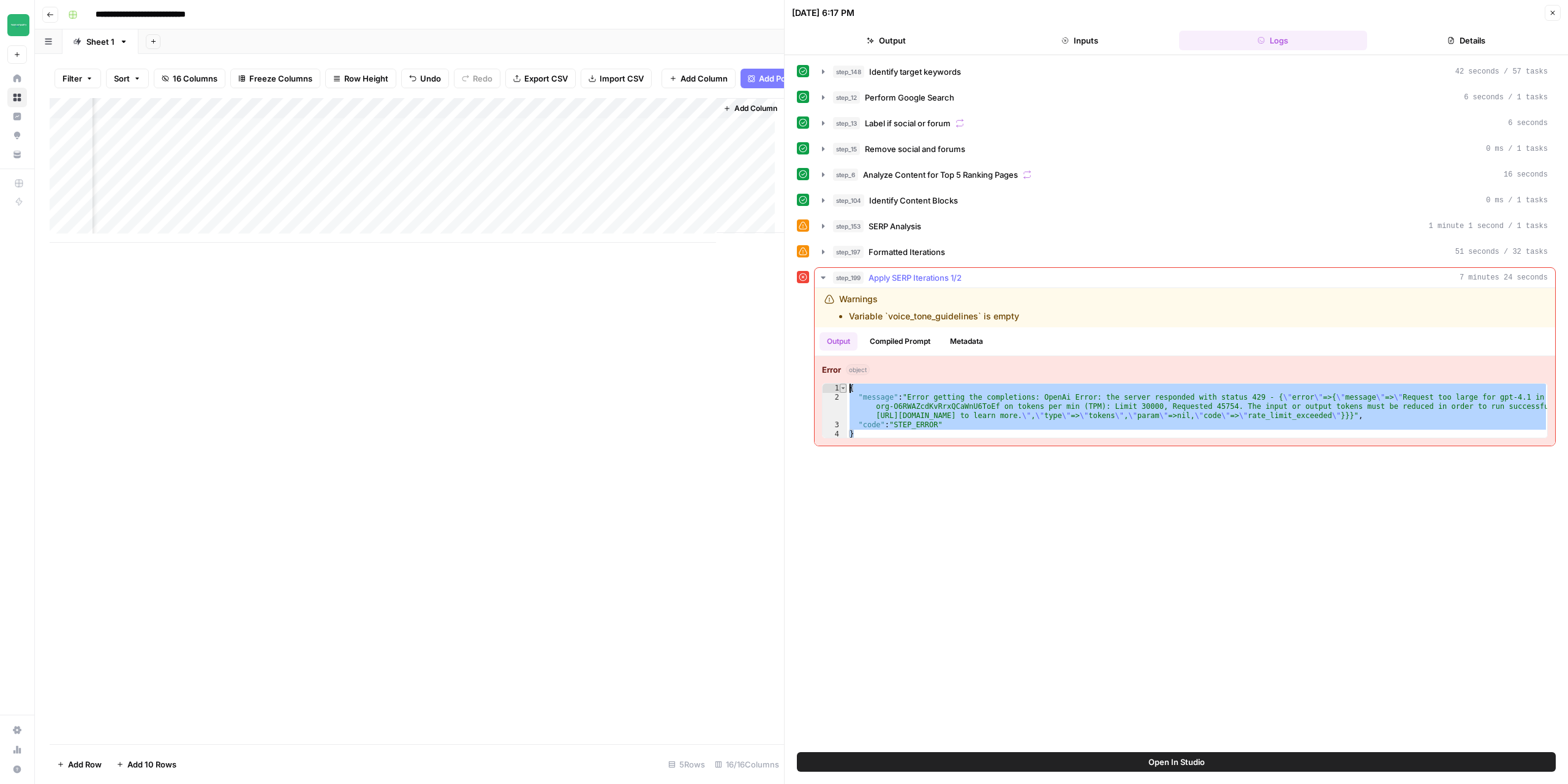
drag, startPoint x: 905, startPoint y: 426, endPoint x: 842, endPoint y: 385, distance: 75.2
click at [842, 385] on div "**********" at bounding box center [1184, 410] width 726 height 55
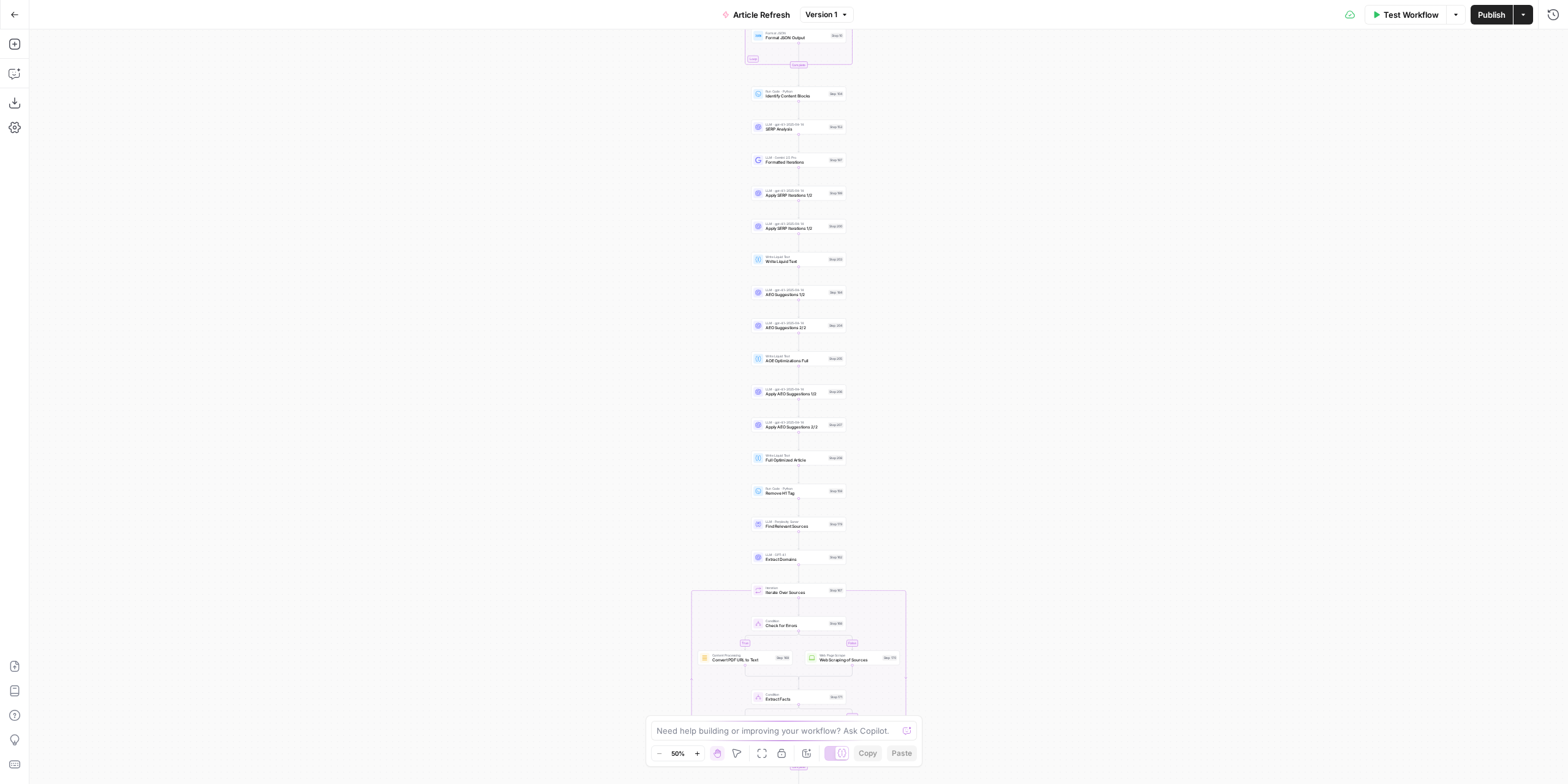
click at [919, 261] on div "true false true false true false Workflow Set Inputs Inputs Power Agent Identif…" at bounding box center [799, 406] width 1539 height 754
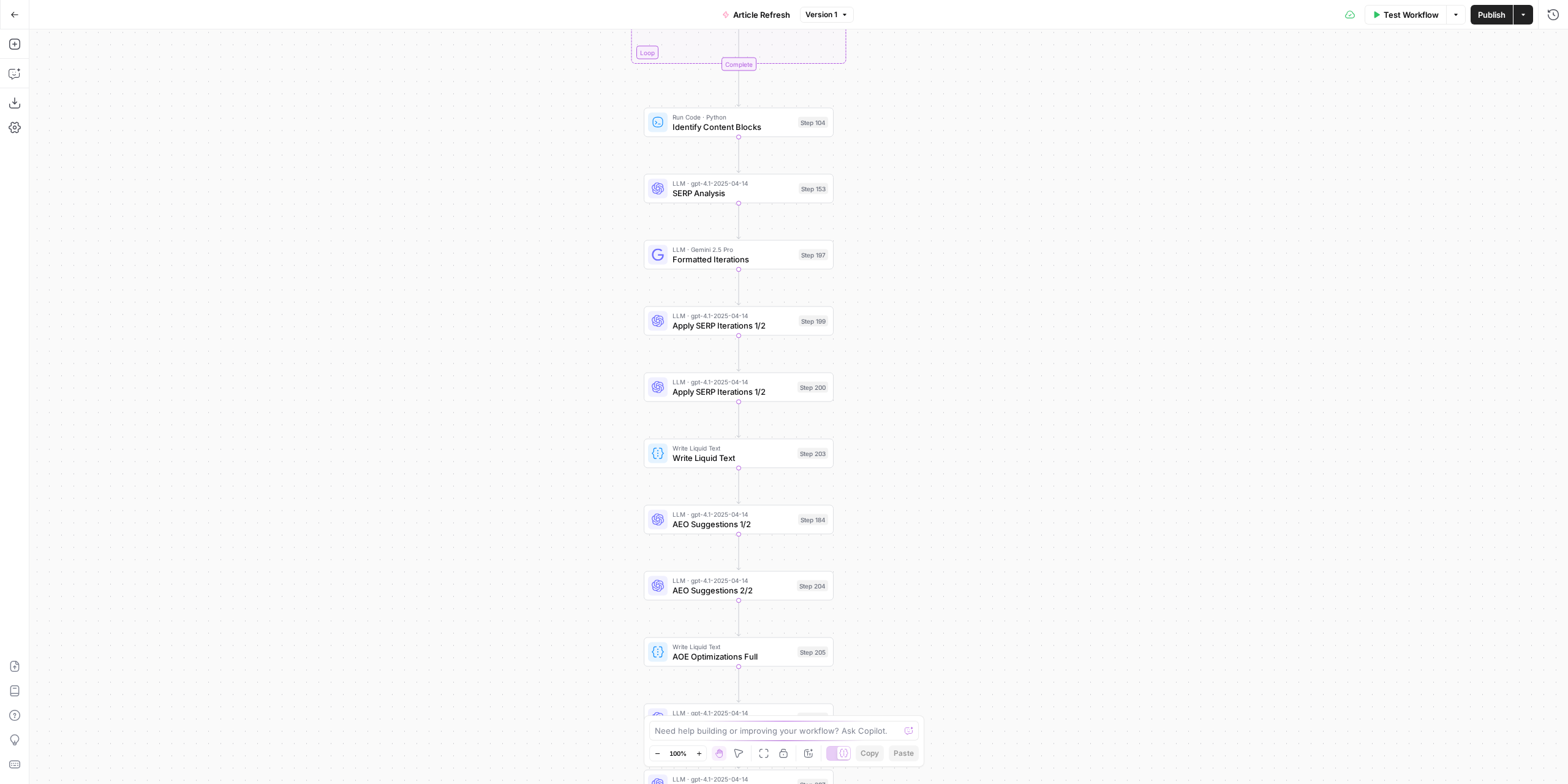
drag, startPoint x: 912, startPoint y: 208, endPoint x: 977, endPoint y: 418, distance: 219.8
click at [977, 429] on div "true false true false true false Workflow Set Inputs Inputs Power Agent Identif…" at bounding box center [799, 406] width 1539 height 754
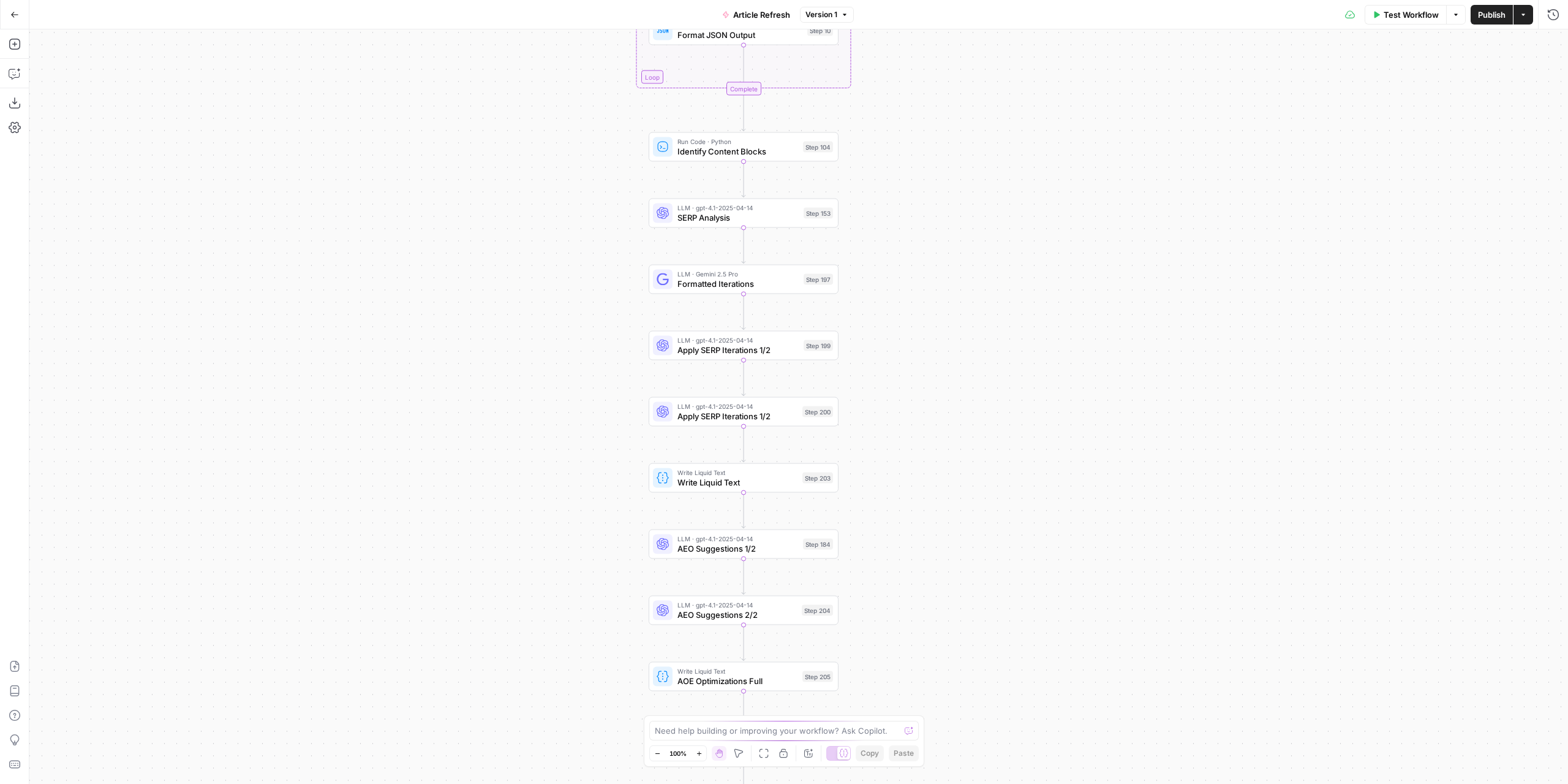
click at [773, 350] on span "Apply SERP Iterations 1/2" at bounding box center [738, 350] width 122 height 13
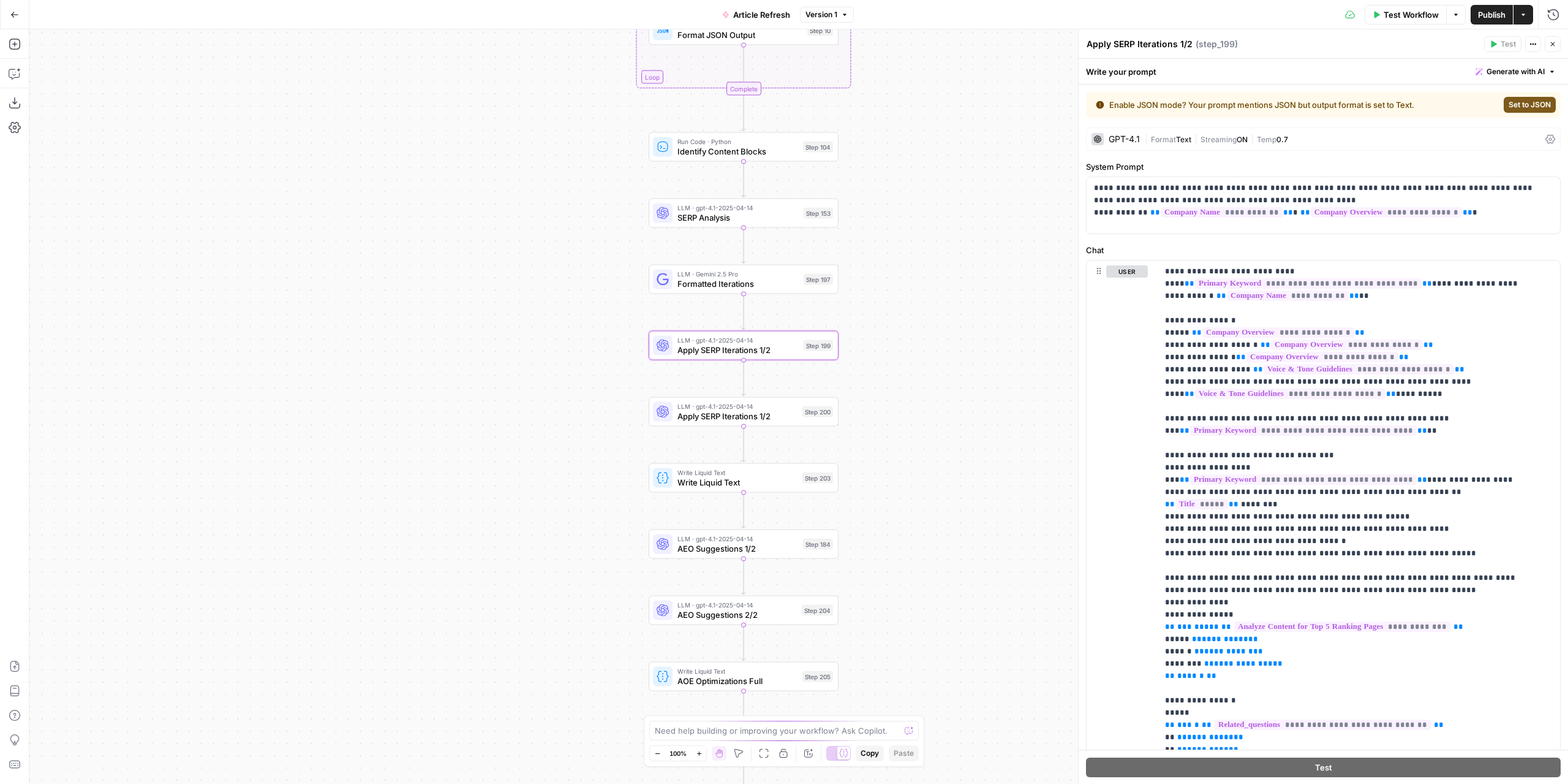
click at [1189, 141] on span "Text" at bounding box center [1184, 140] width 16 height 9
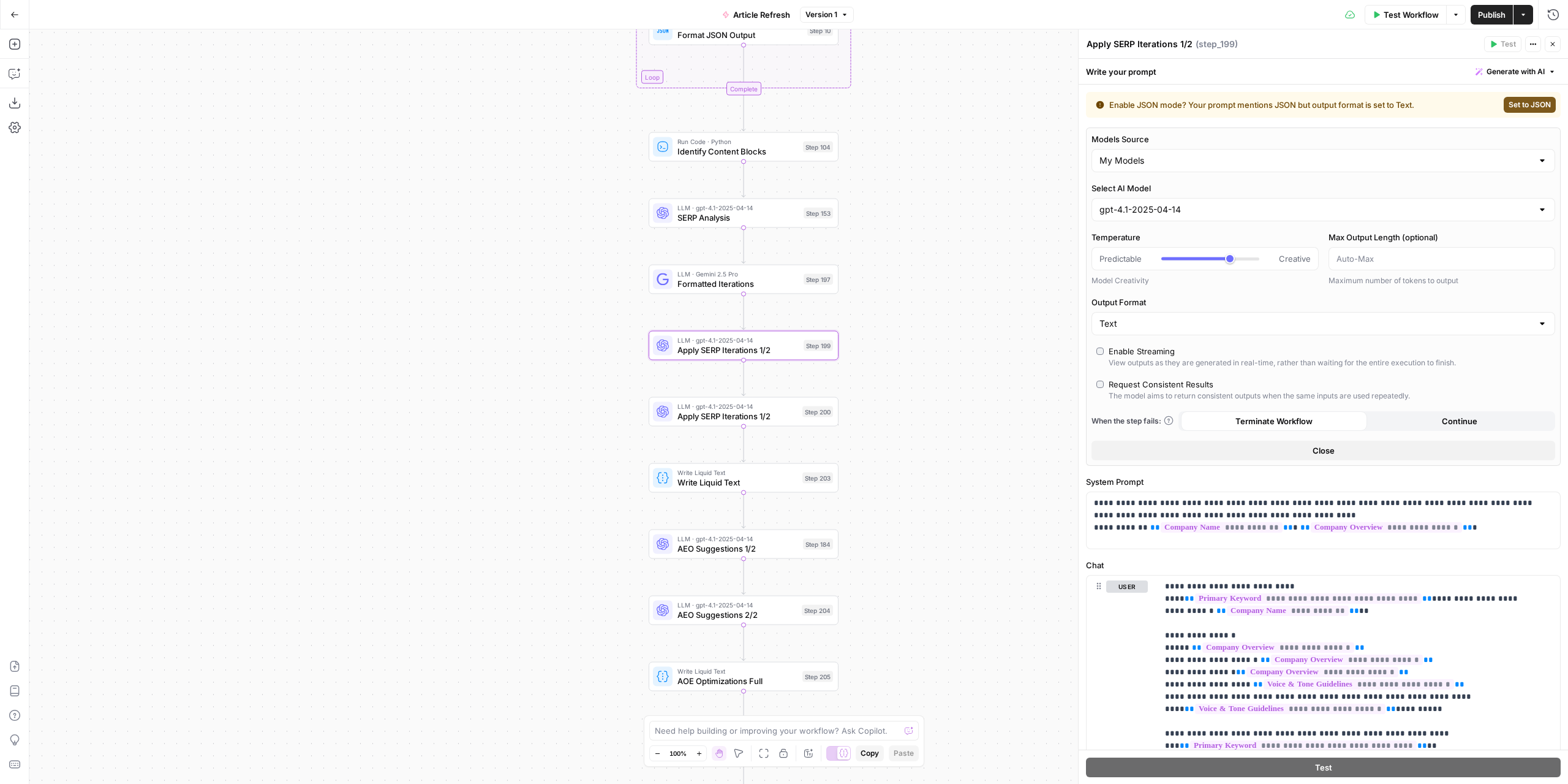
click at [1552, 47] on icon "button" at bounding box center [1552, 44] width 7 height 7
